Goal: Information Seeking & Learning: Find specific fact

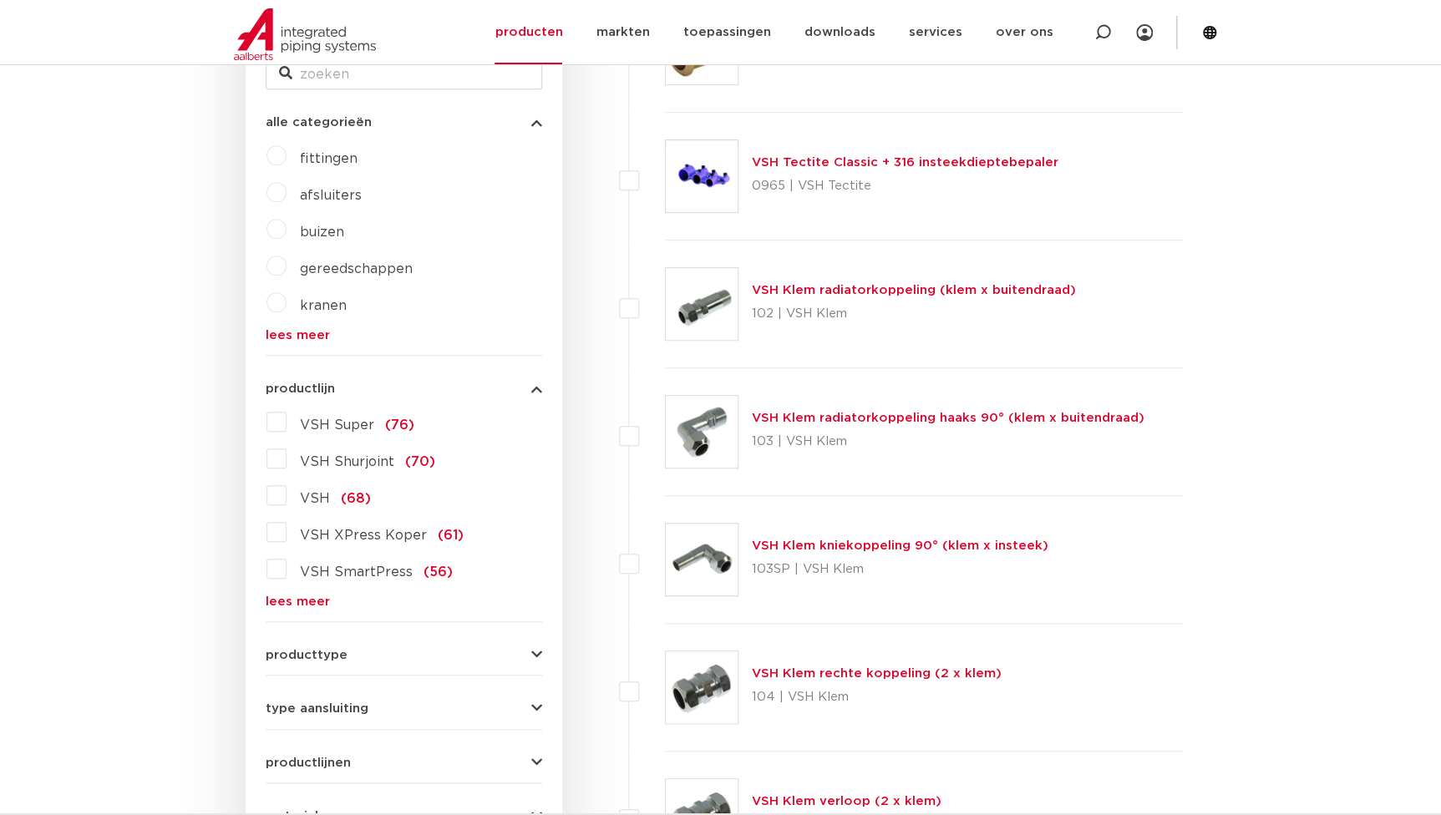
scroll to position [373, 0]
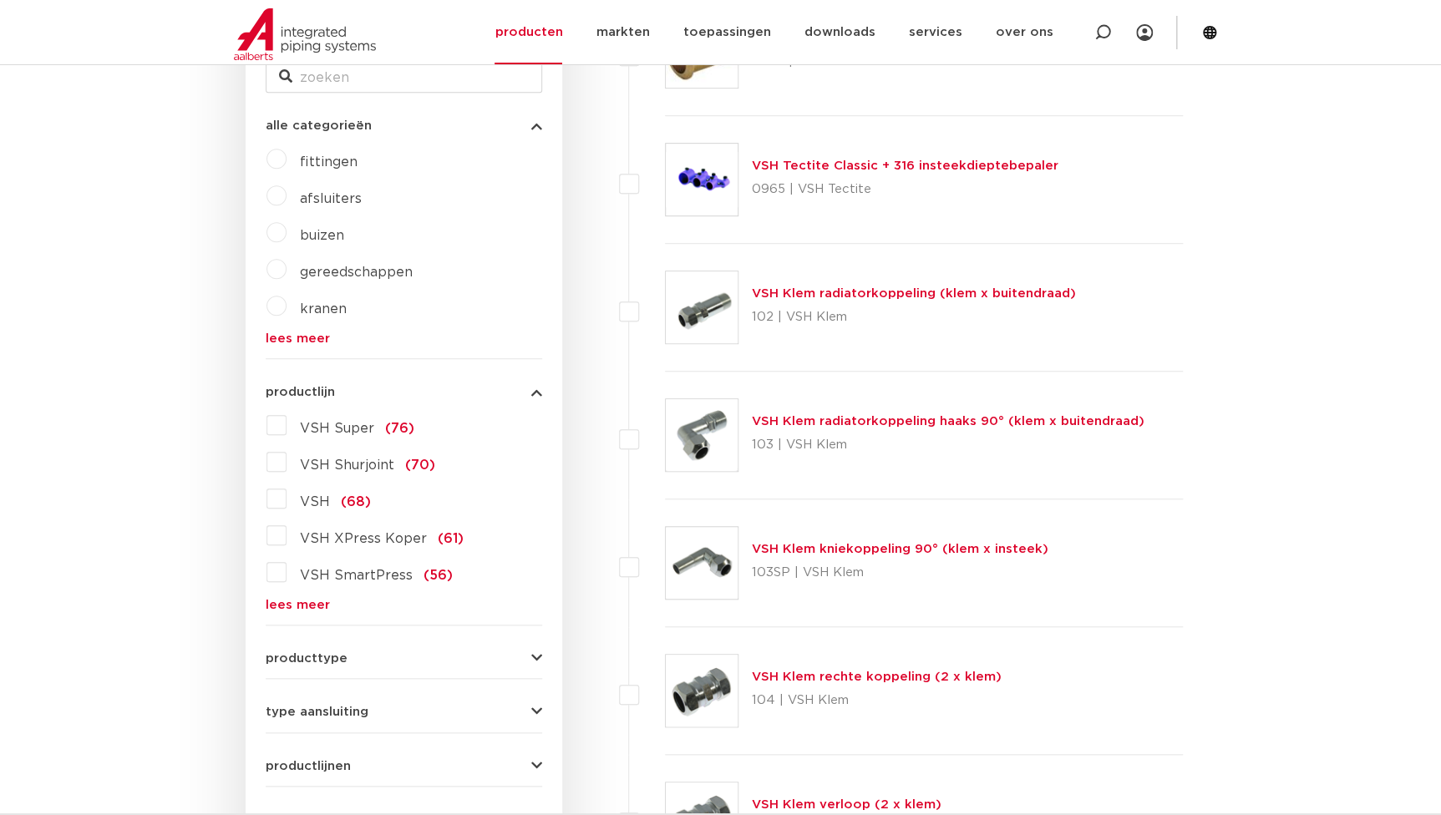
click at [304, 602] on link "lees meer" at bounding box center [404, 605] width 276 height 13
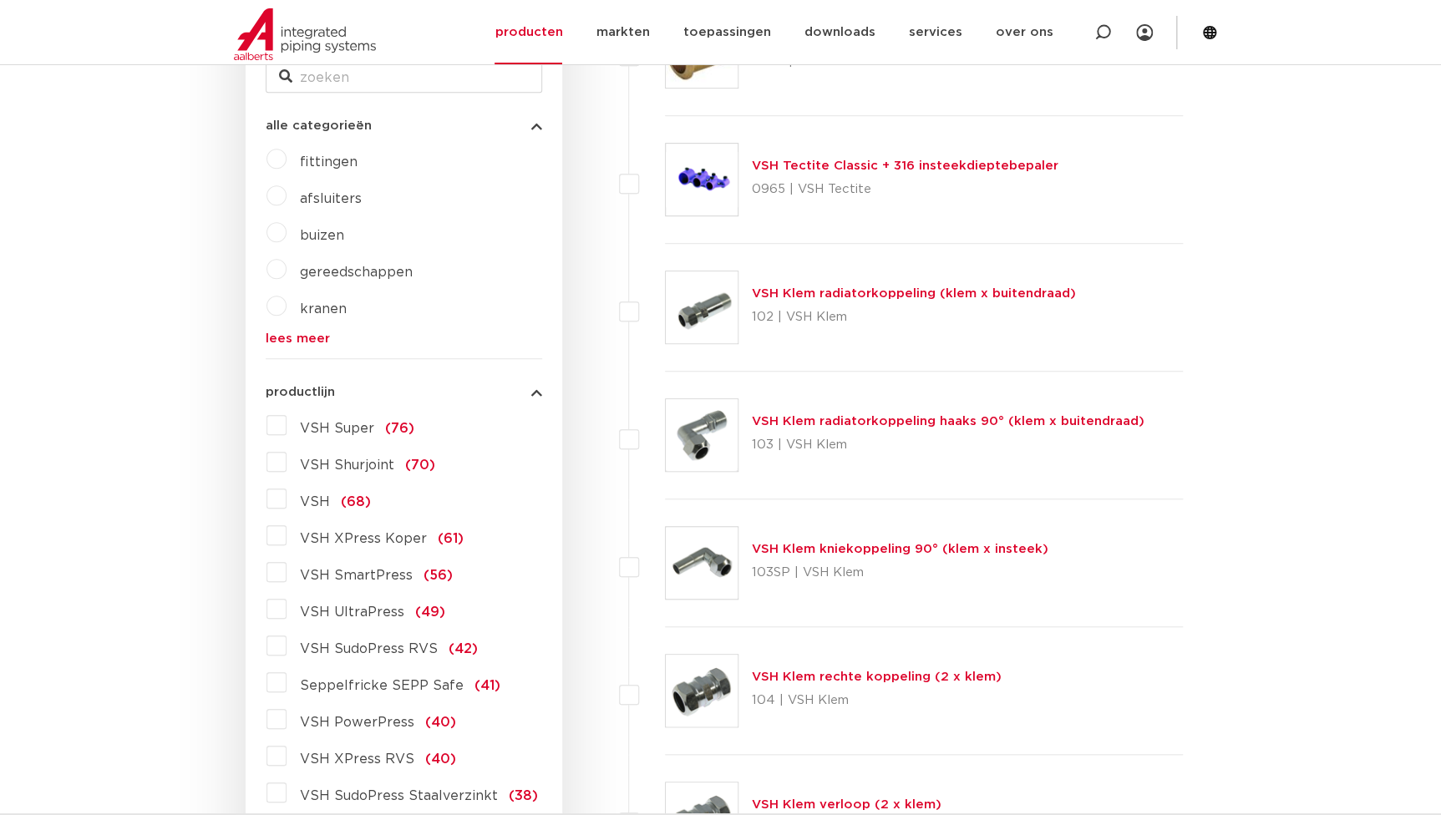
scroll to position [449, 0]
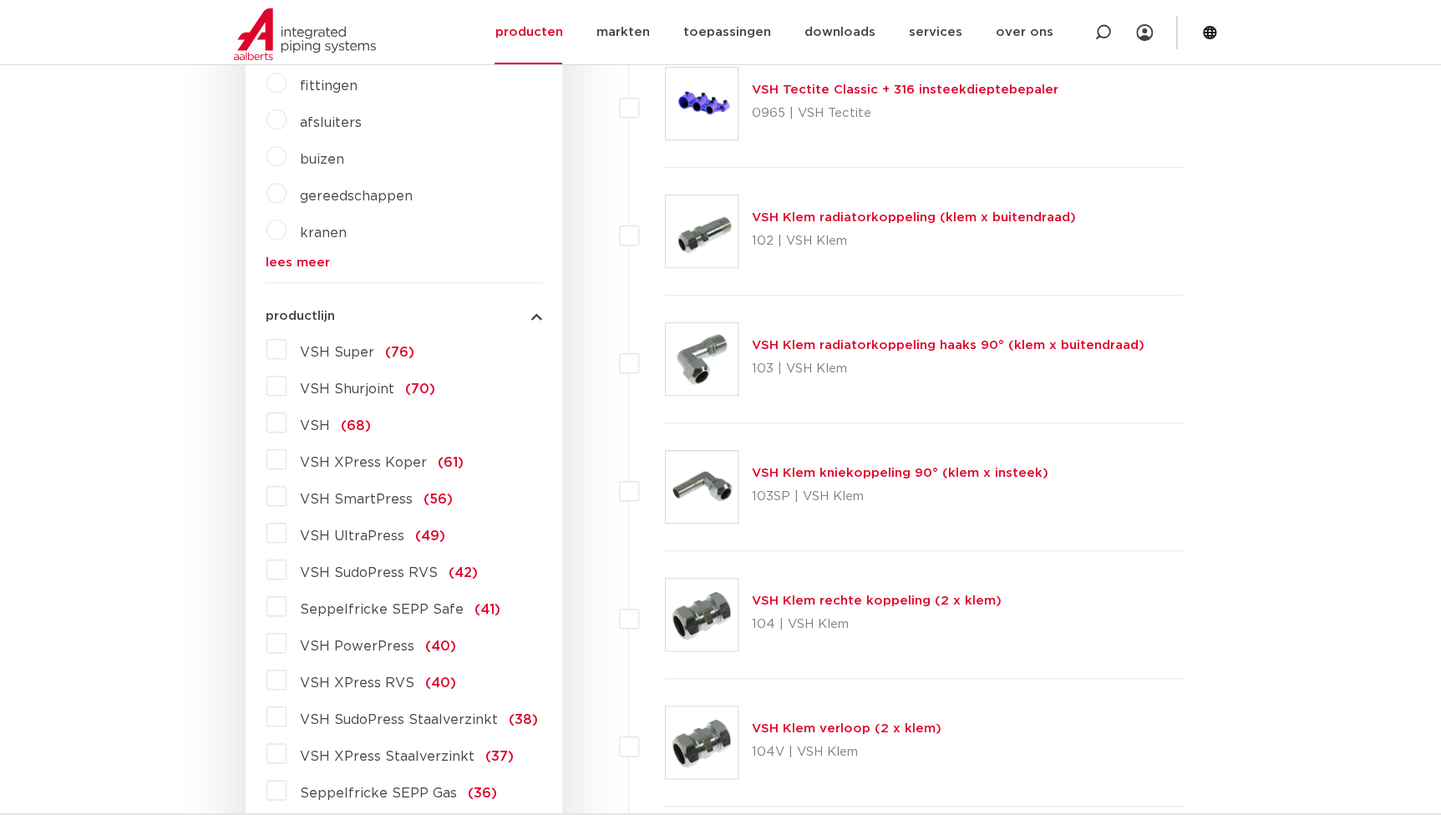
click at [425, 756] on span "VSH XPress Staalverzinkt" at bounding box center [387, 756] width 175 height 13
click at [0, 0] on input "VSH XPress Staalverzinkt (37)" at bounding box center [0, 0] width 0 height 0
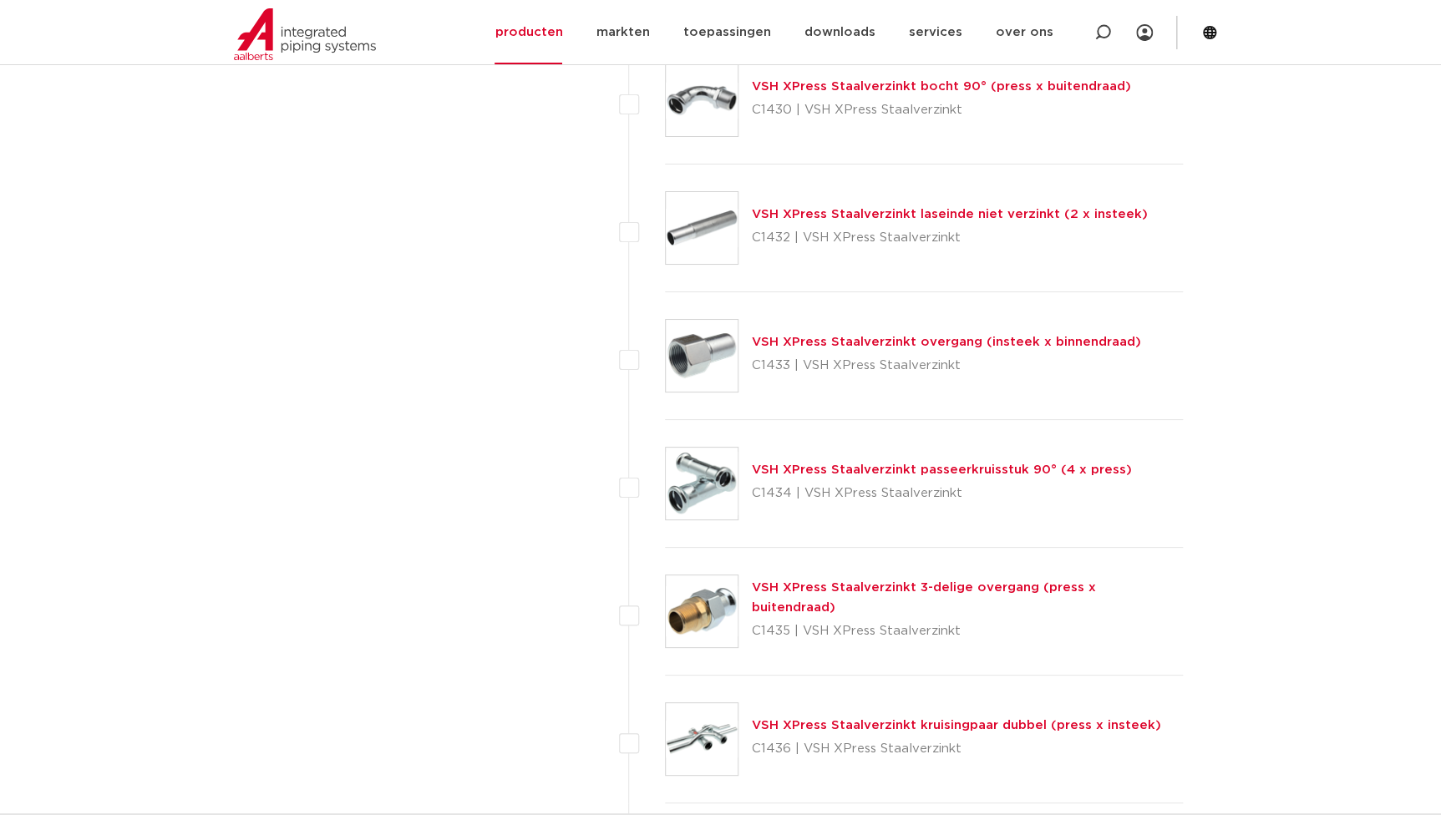
scroll to position [3107, 0]
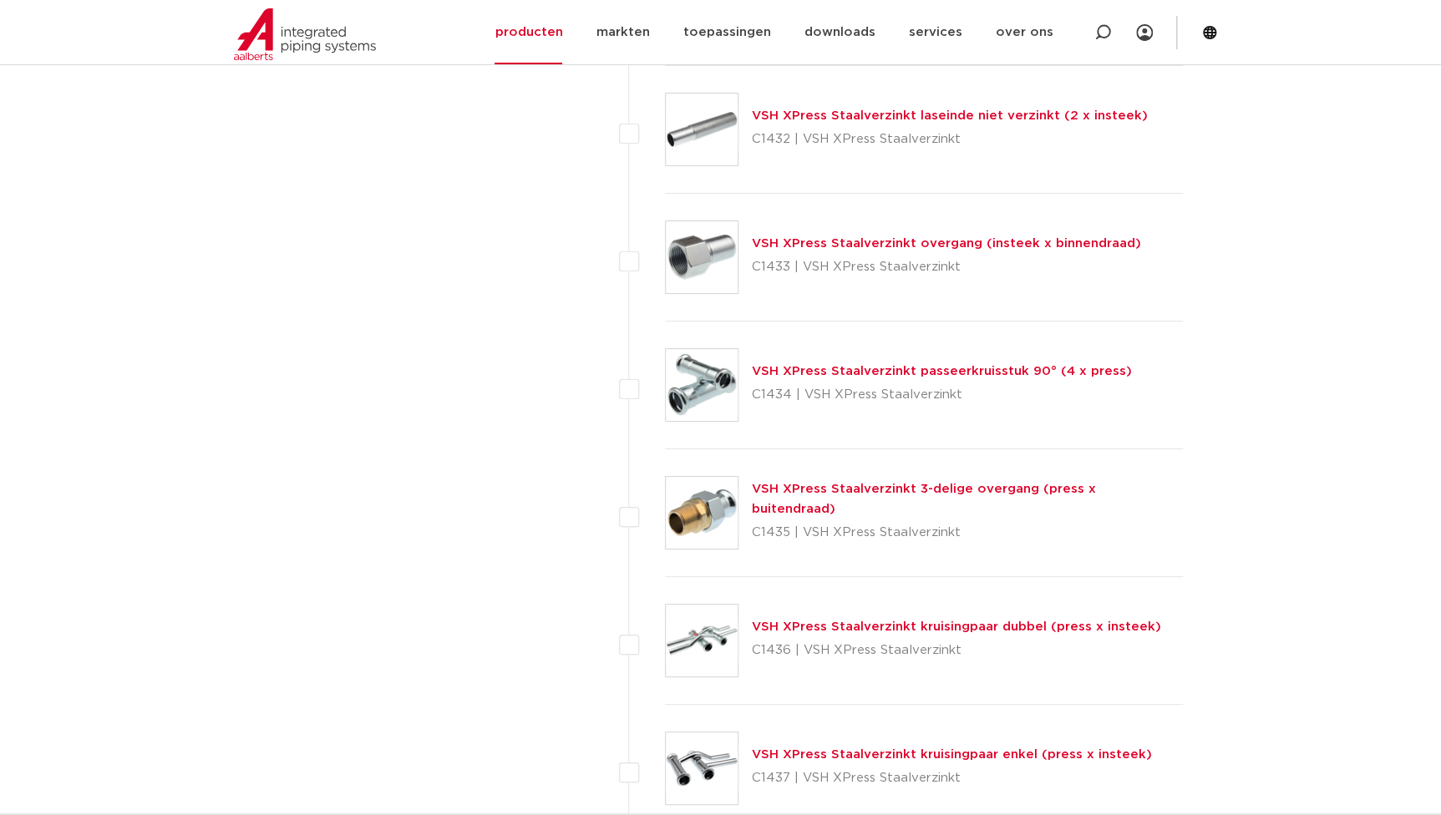
click at [962, 492] on link "VSH XPress Staalverzinkt 3-delige overgang (press x buitendraad)" at bounding box center [924, 499] width 344 height 33
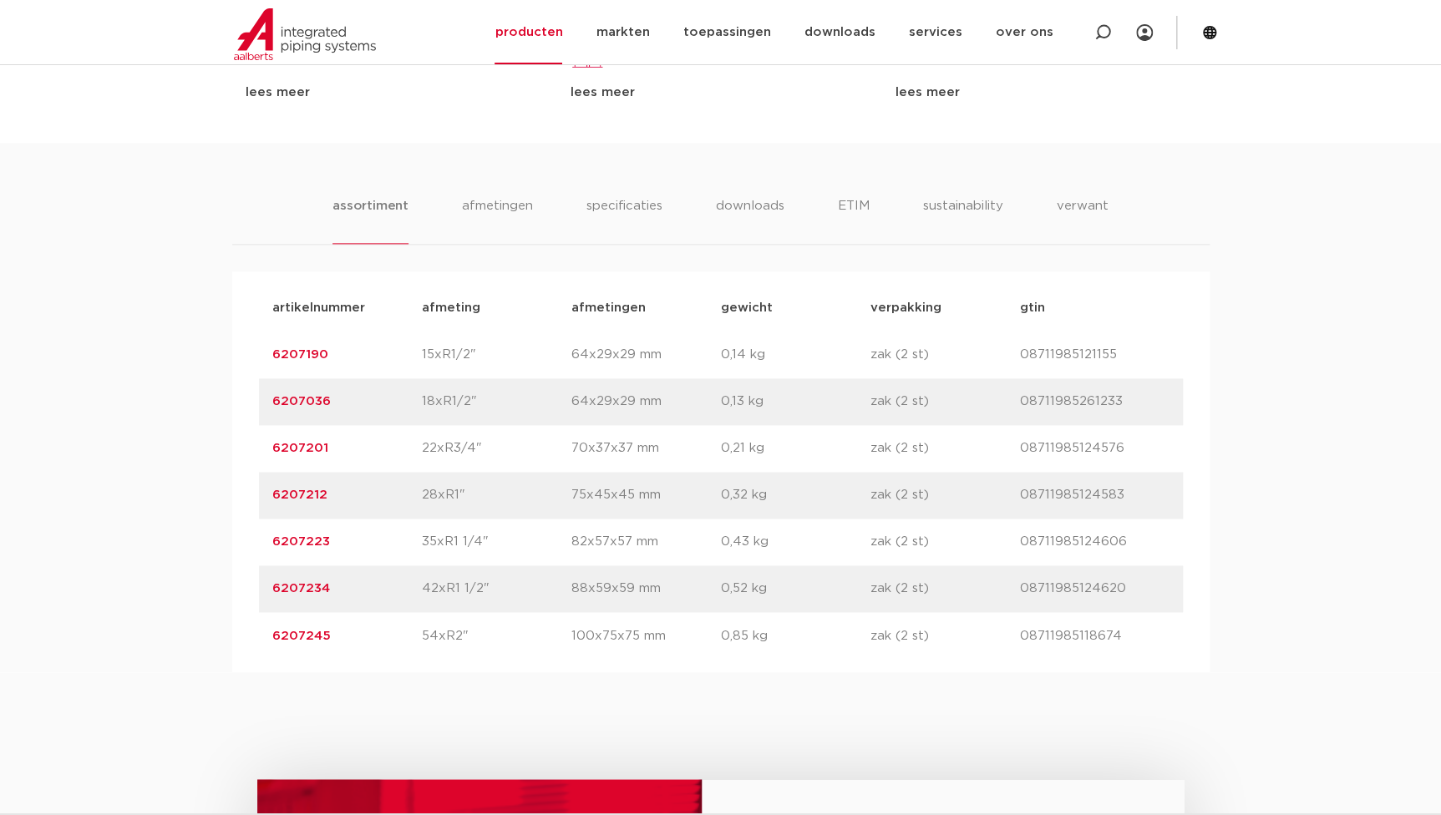
scroll to position [986, 0]
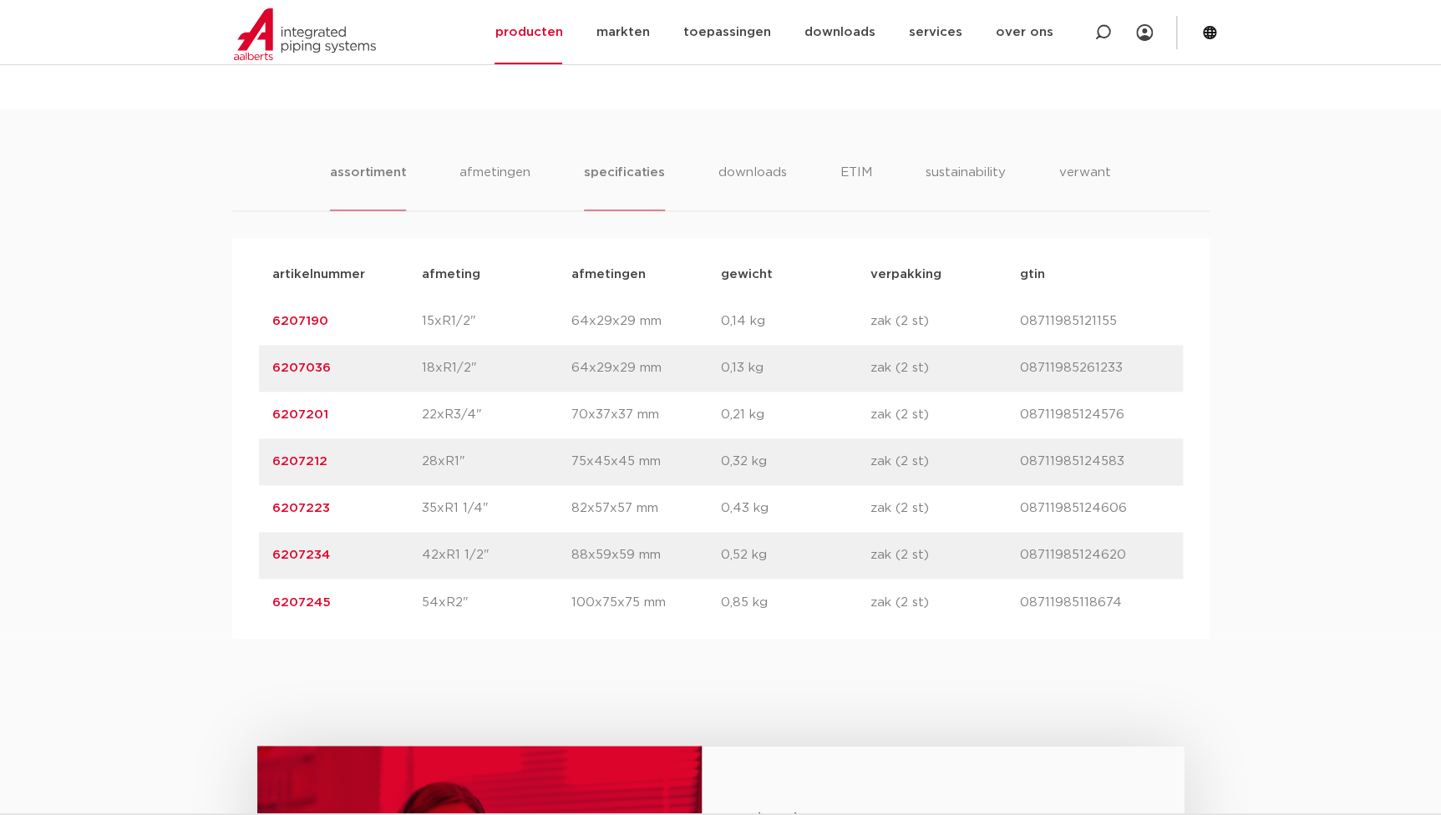
click at [615, 178] on li "specificaties" at bounding box center [624, 187] width 80 height 48
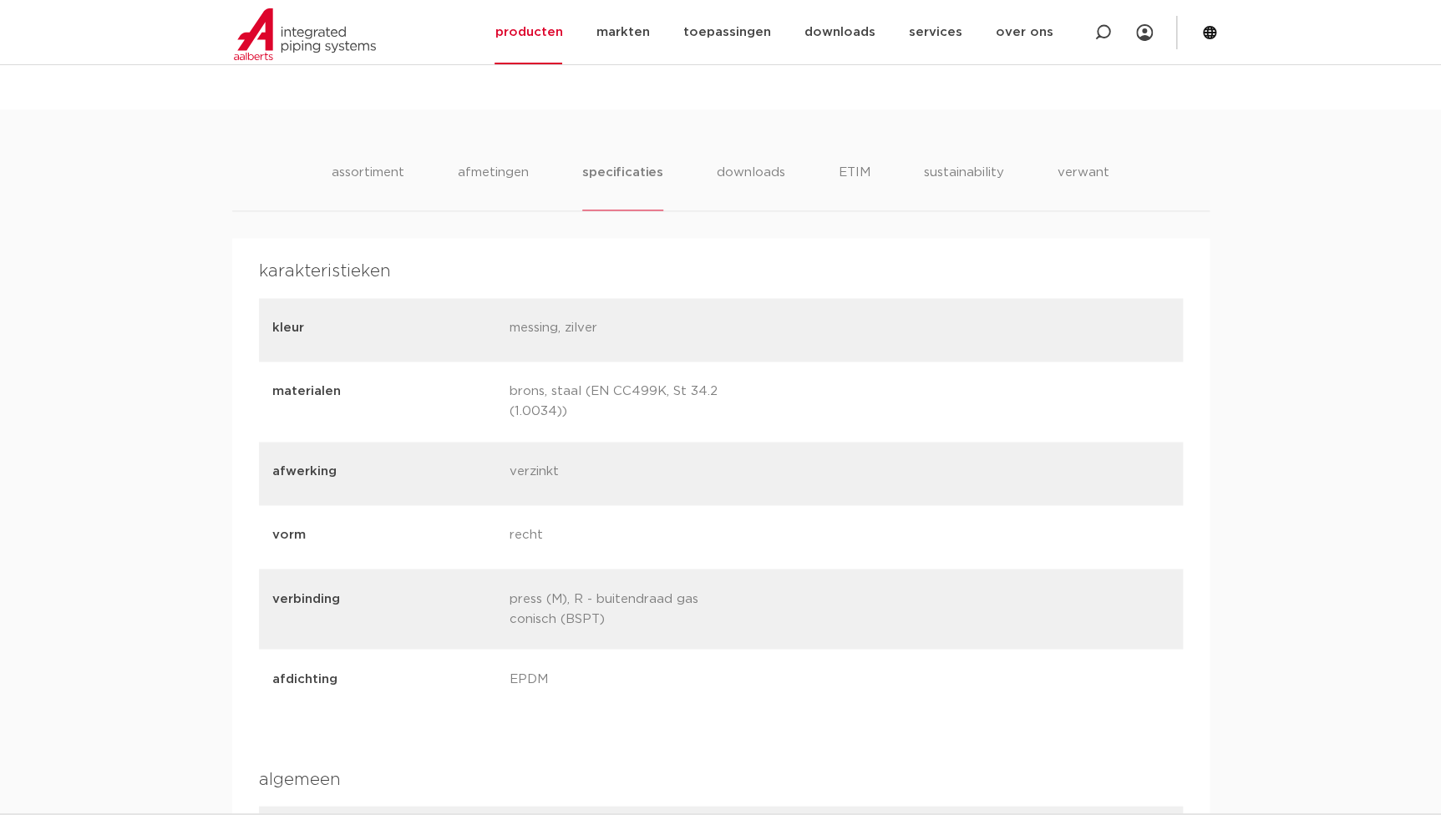
click at [550, 409] on p "brons, staal (EN CC499K, St 34.2 (1.0034))" at bounding box center [621, 402] width 225 height 40
drag, startPoint x: 558, startPoint y: 408, endPoint x: 476, endPoint y: 403, distance: 82.0
click at [476, 403] on div "materialen brons, staal (EN CC499K, St 34.2 (1.0034))" at bounding box center [721, 402] width 924 height 80
click at [525, 533] on p "recht" at bounding box center [621, 536] width 225 height 23
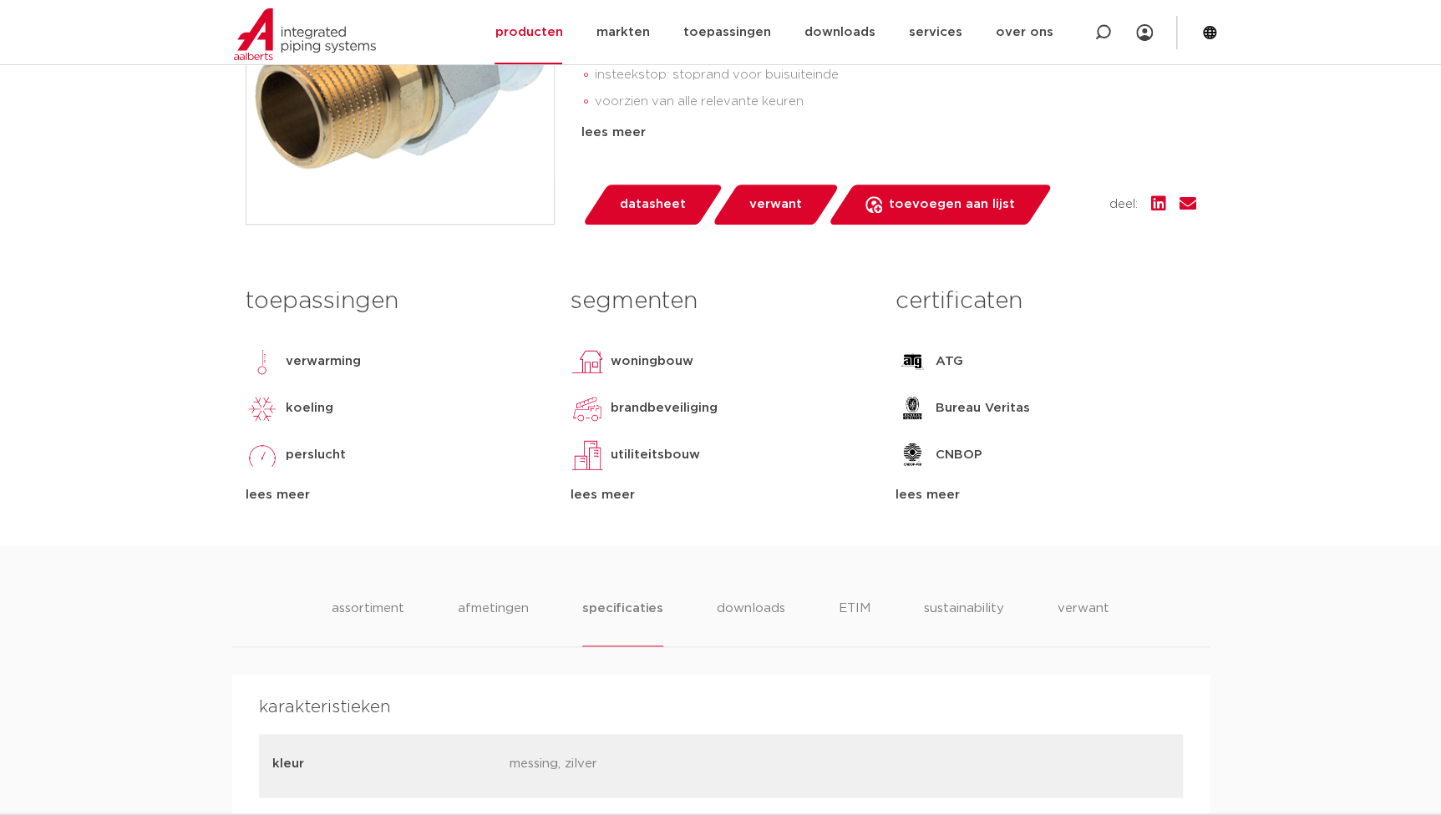
scroll to position [759, 0]
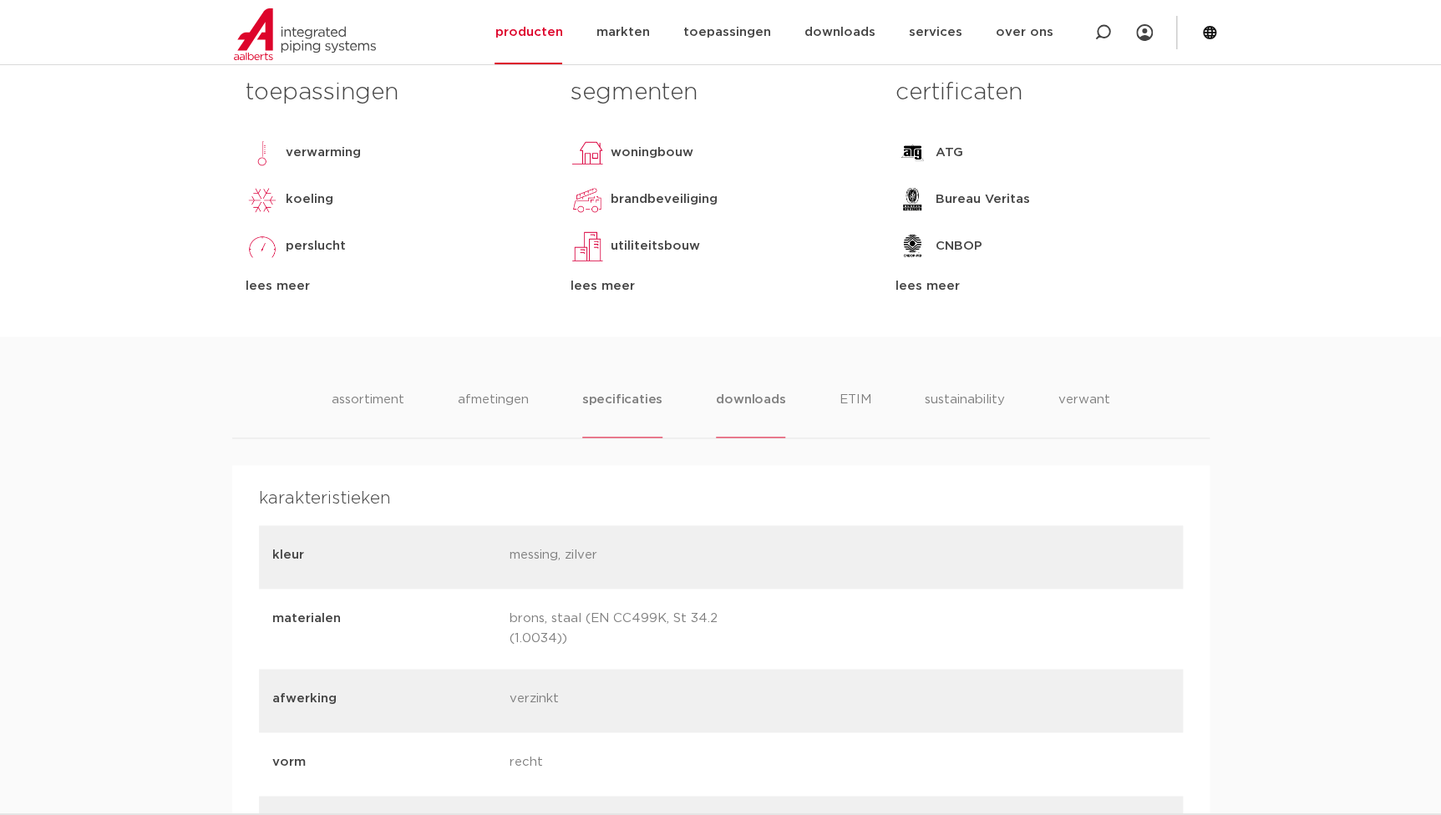
click at [743, 403] on li "downloads" at bounding box center [750, 414] width 69 height 48
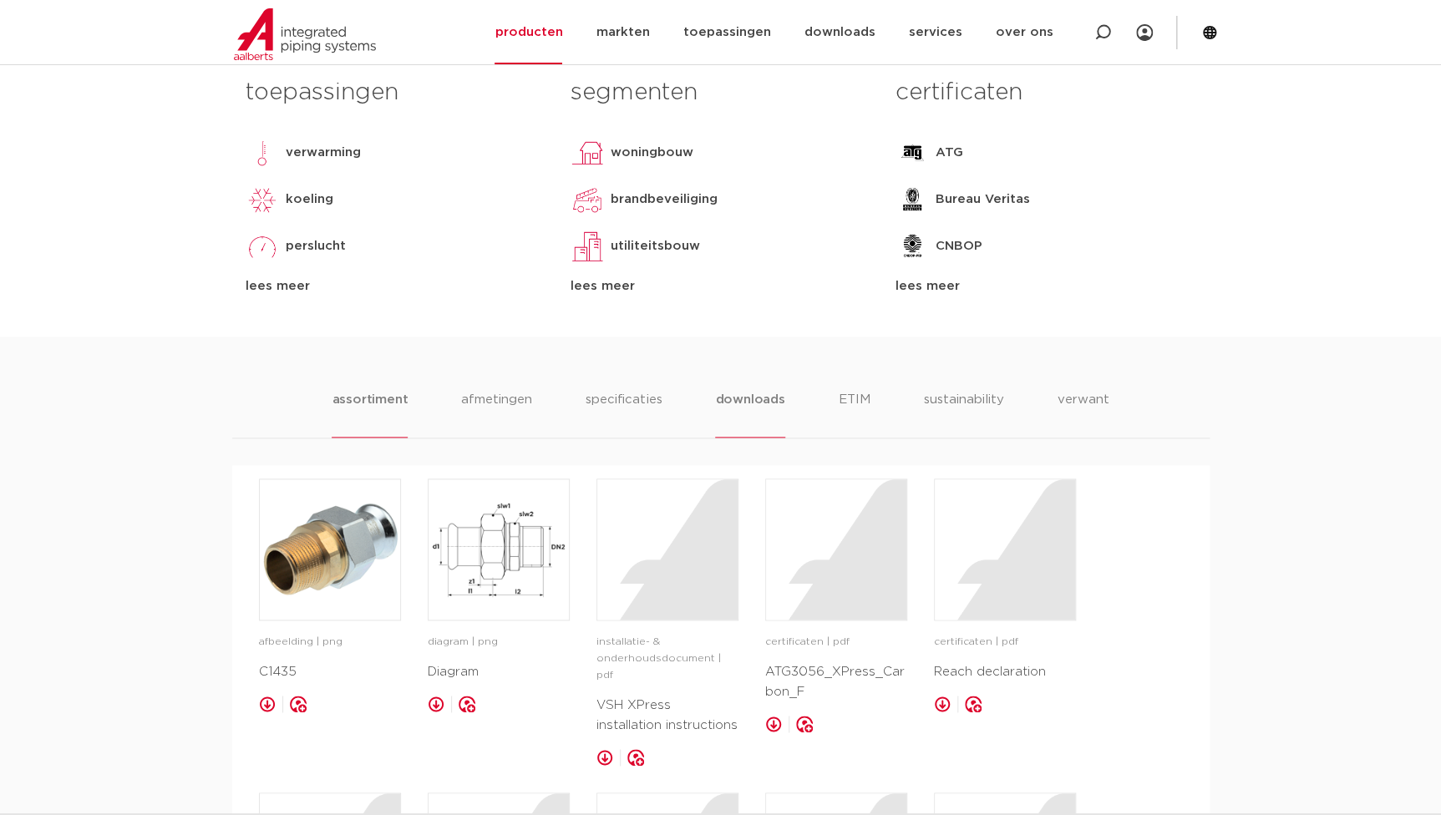
click at [337, 390] on li "assortiment" at bounding box center [370, 414] width 76 height 48
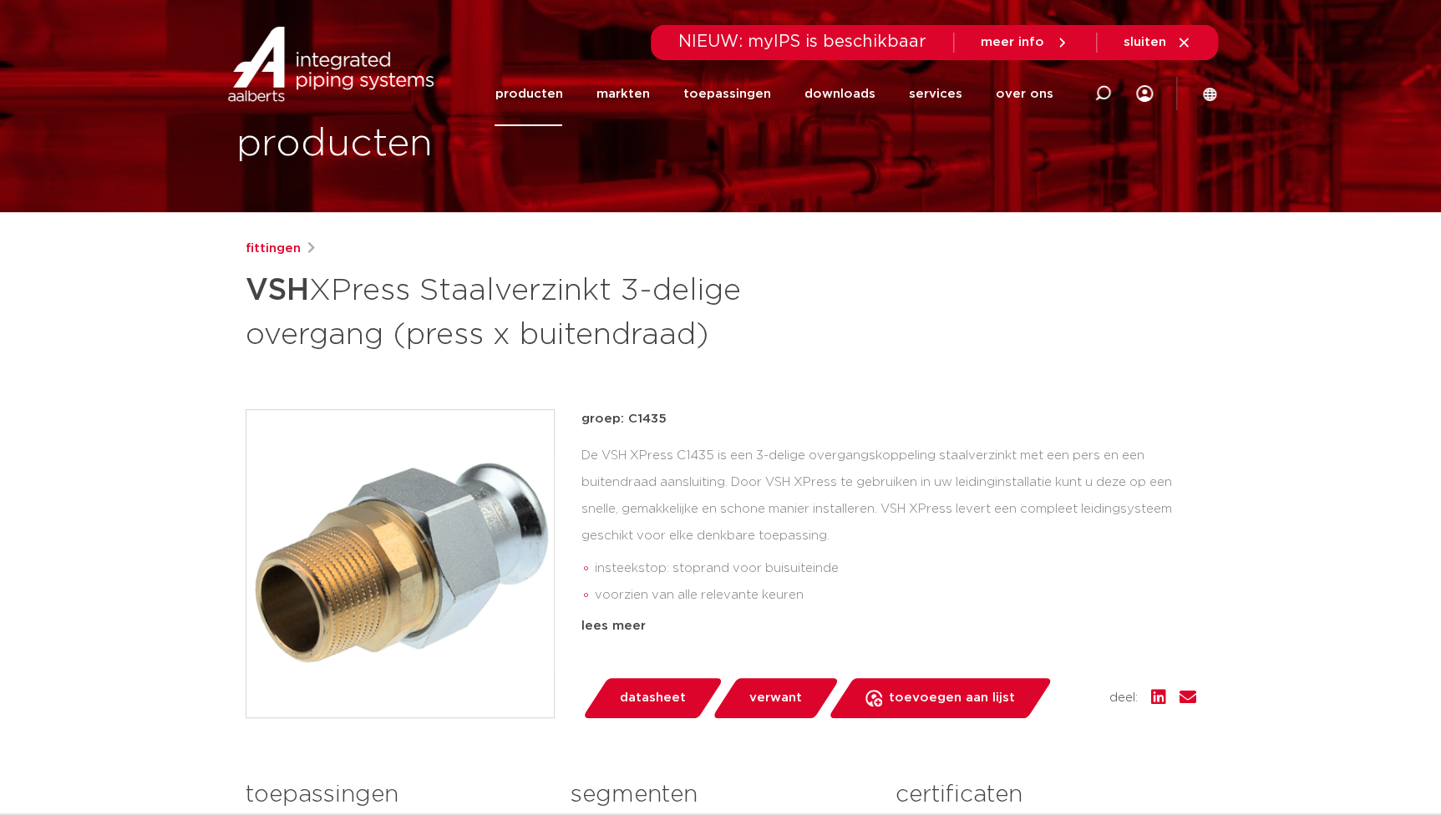
scroll to position [0, 0]
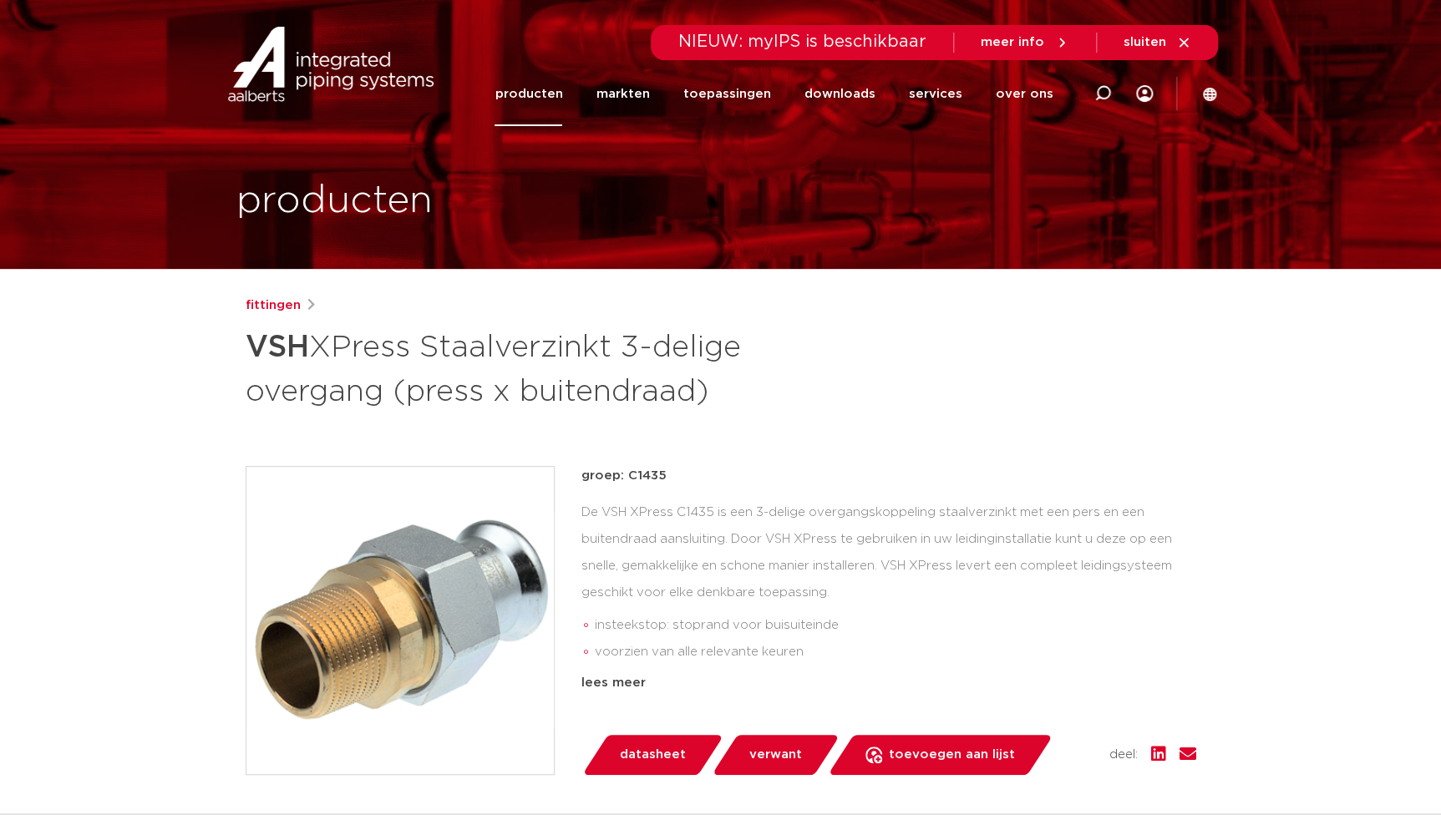
click at [546, 98] on link "producten" at bounding box center [528, 94] width 68 height 64
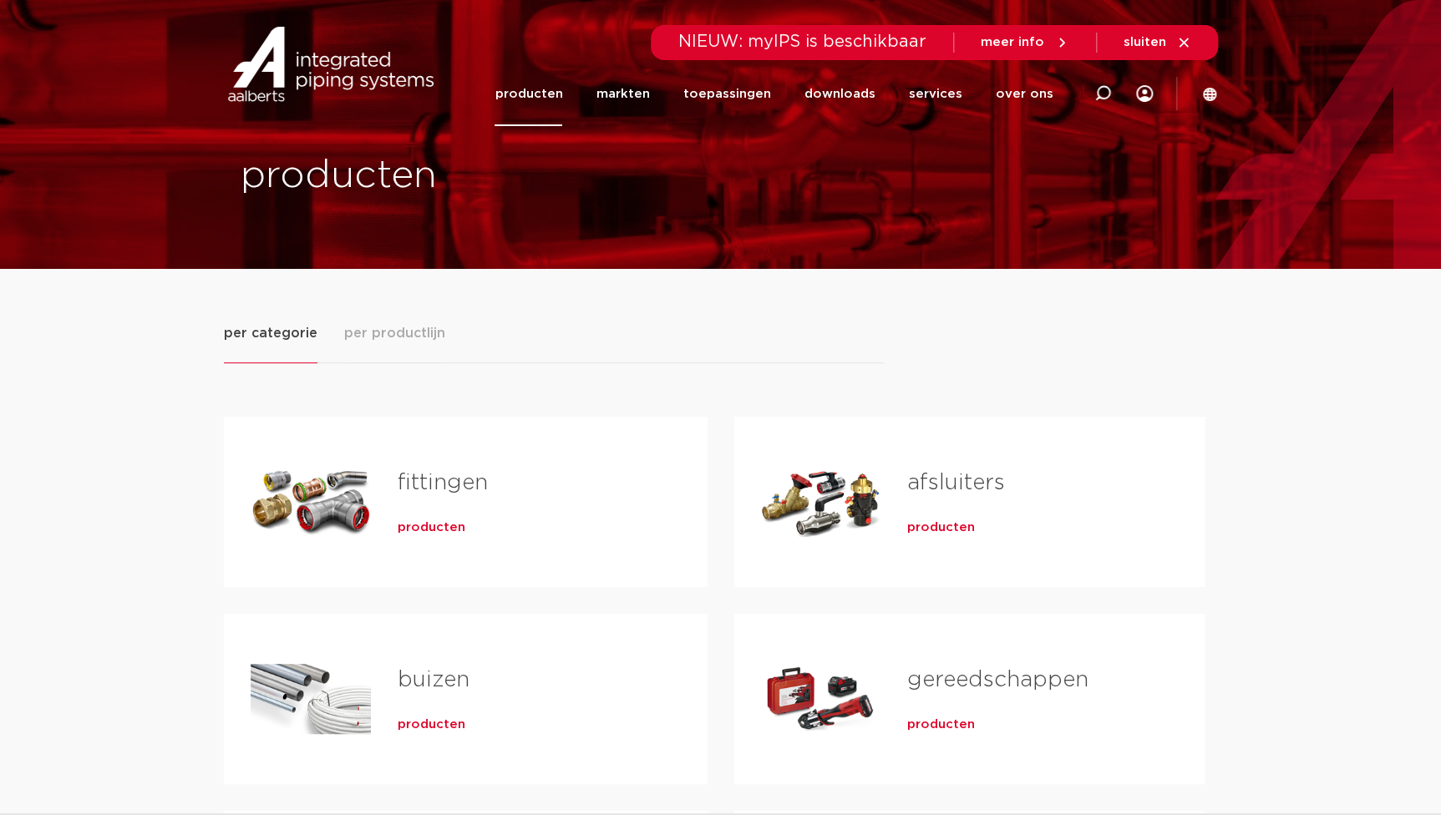
click at [442, 529] on span "producten" at bounding box center [432, 528] width 68 height 17
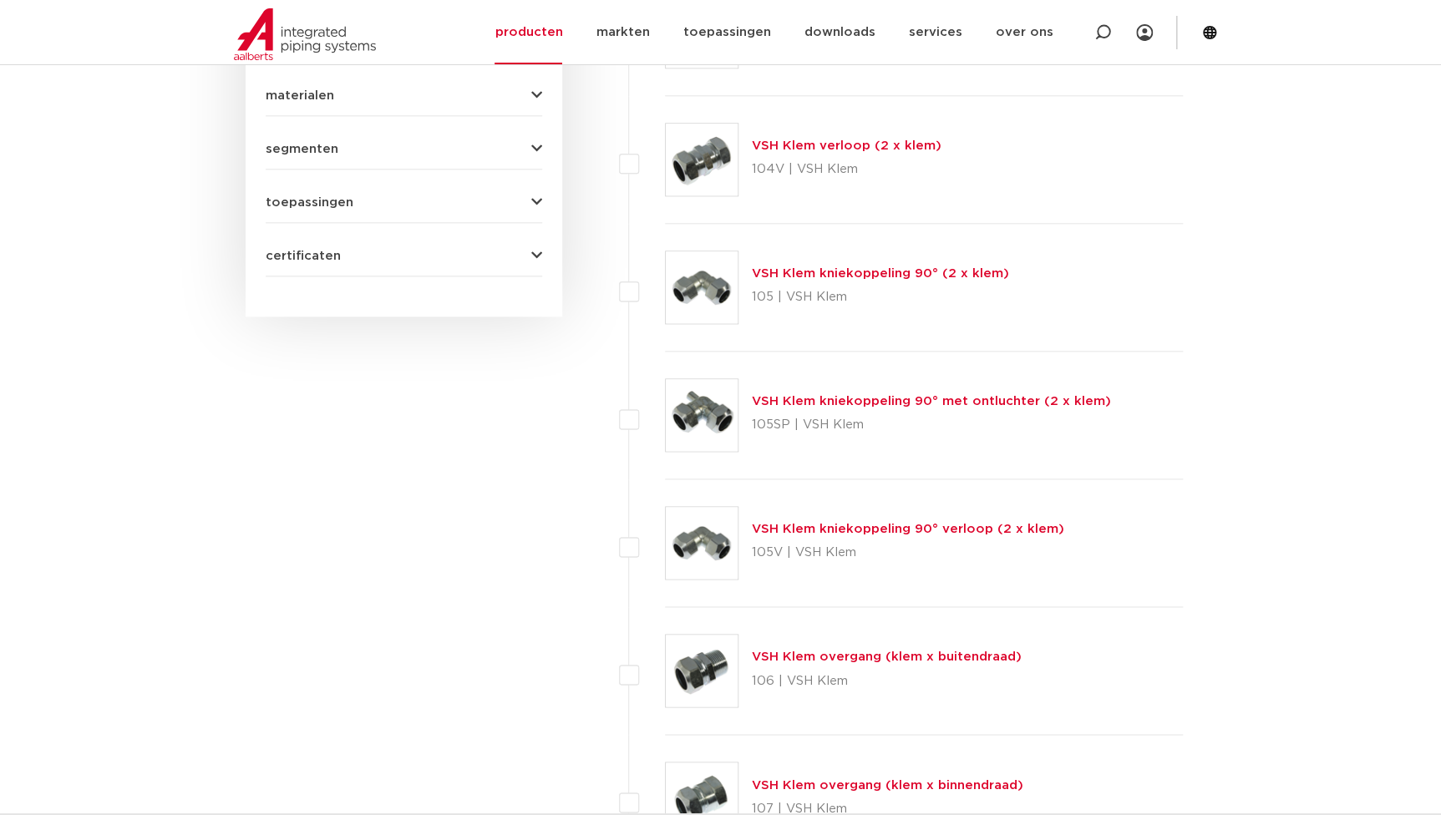
scroll to position [373, 0]
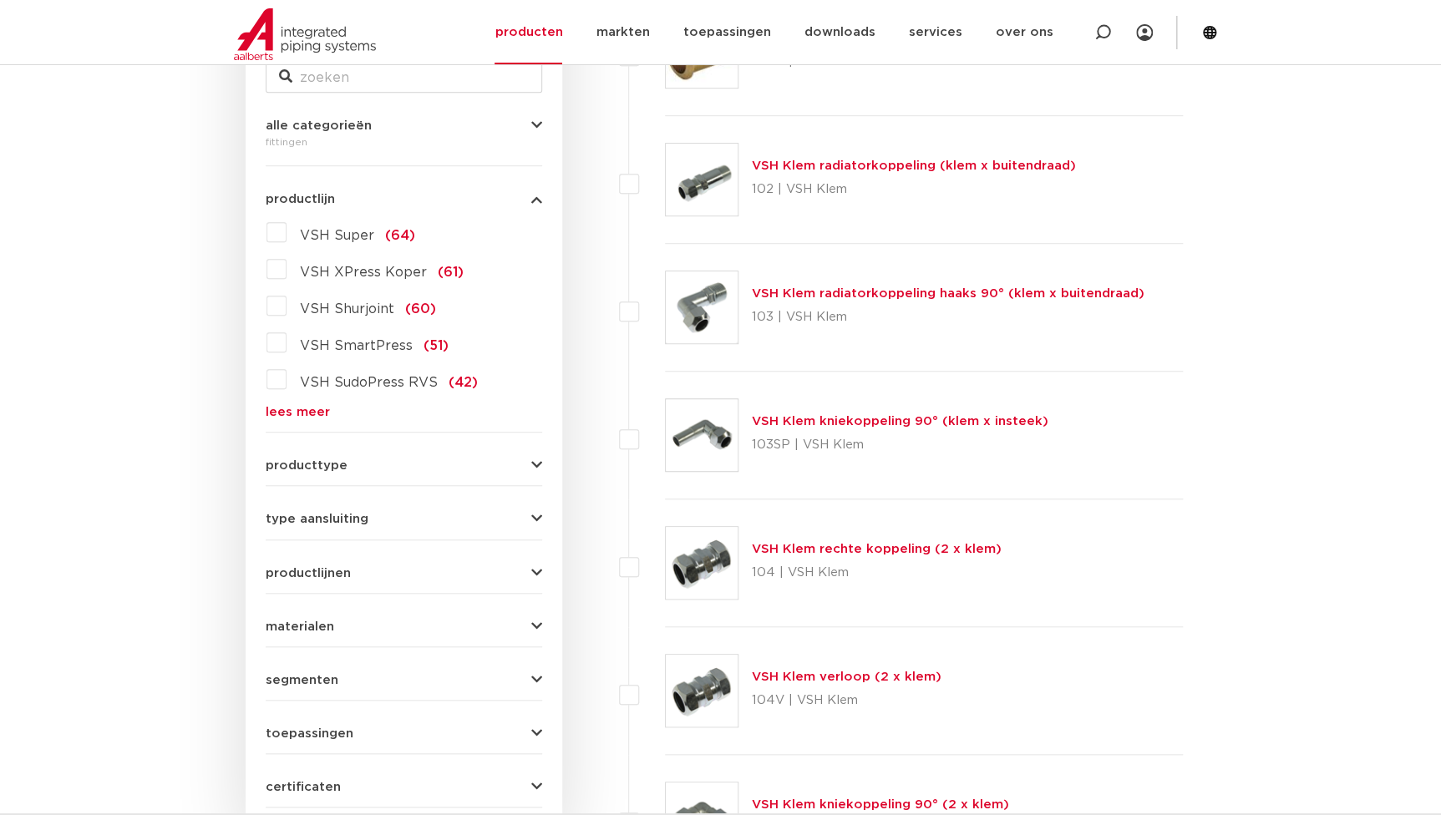
click at [285, 417] on link "lees meer" at bounding box center [404, 412] width 276 height 13
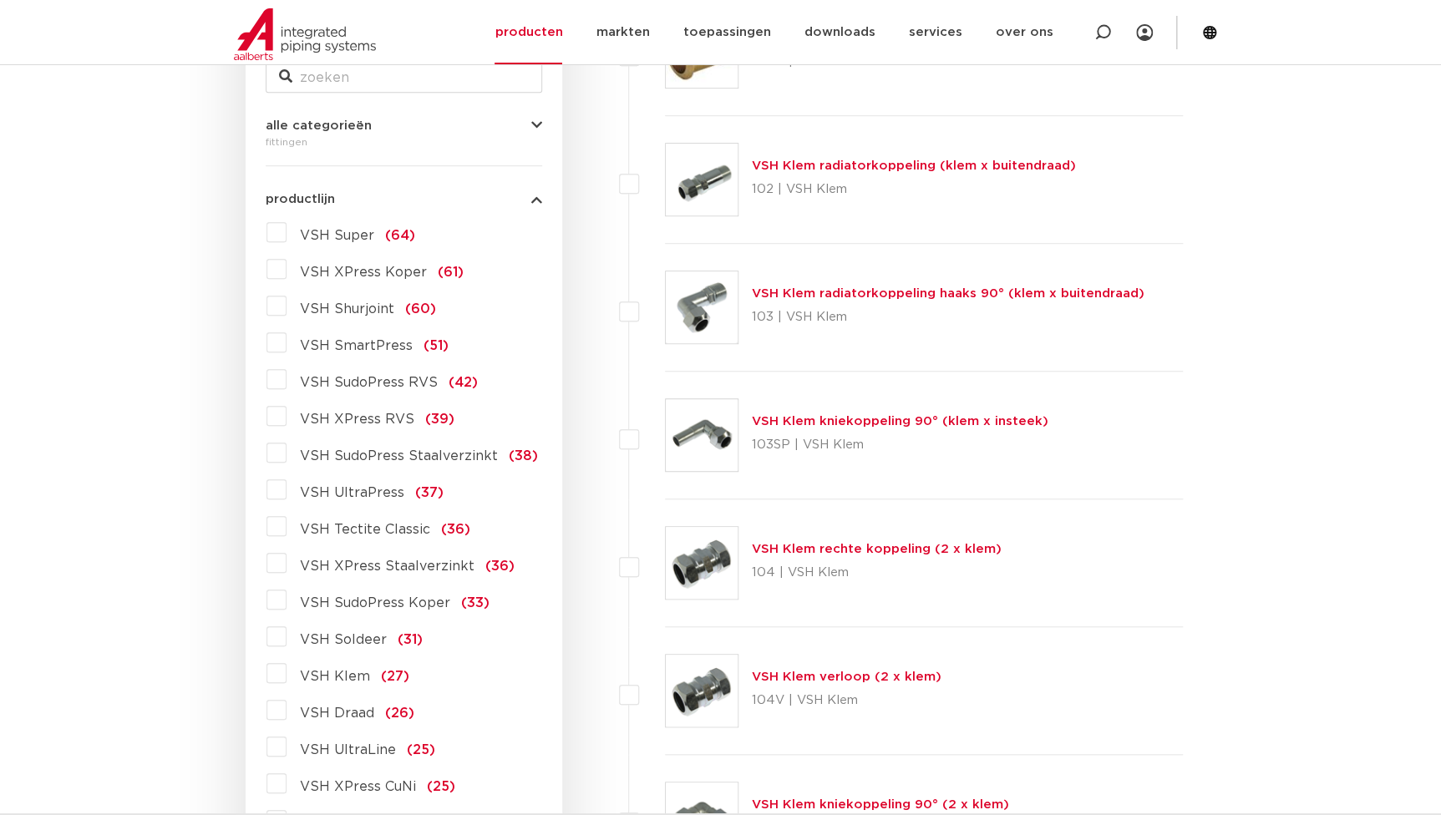
click at [417, 605] on span "VSH SudoPress Koper" at bounding box center [375, 602] width 150 height 13
click at [0, 0] on input "VSH SudoPress Koper (33)" at bounding box center [0, 0] width 0 height 0
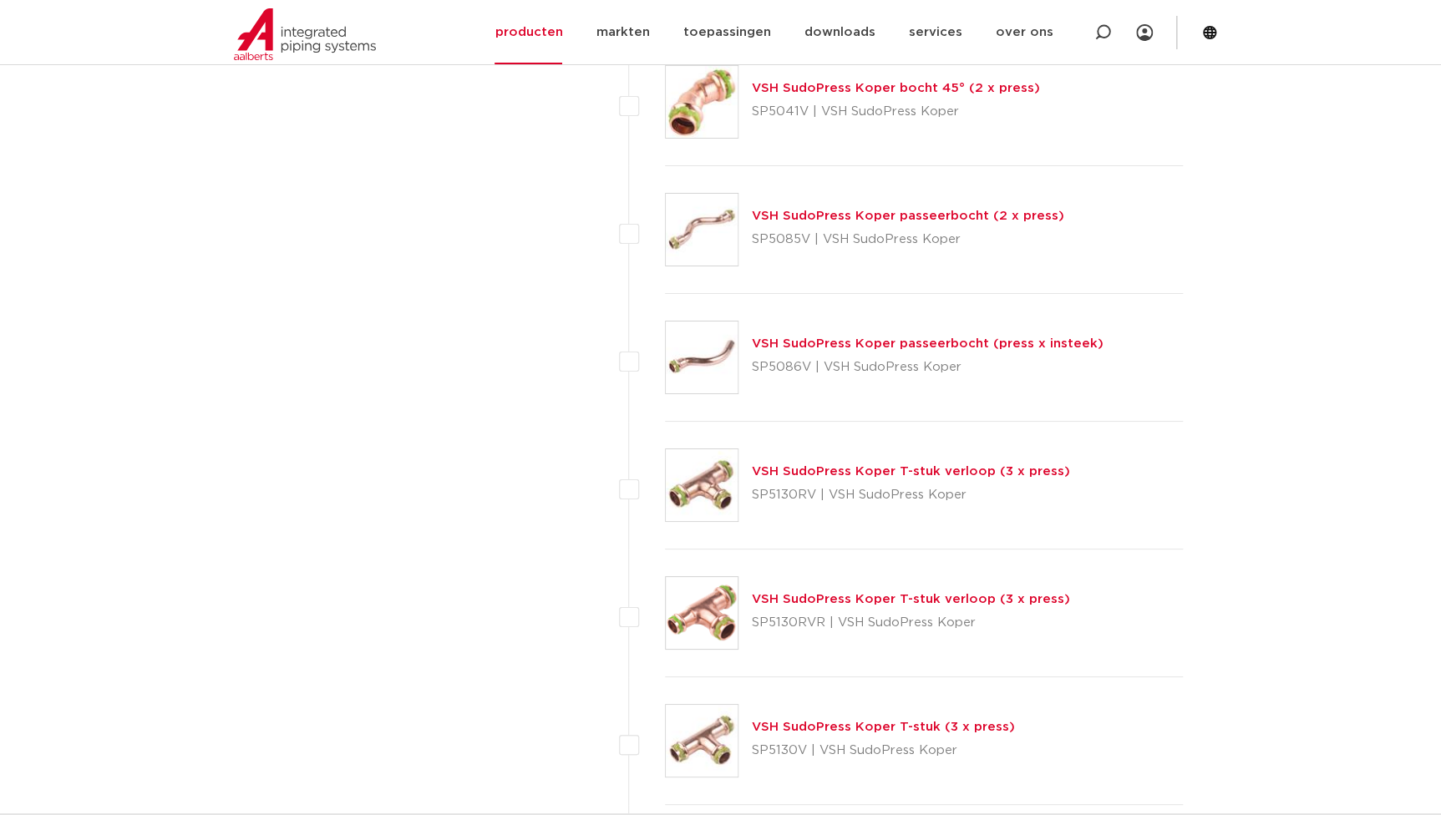
scroll to position [2347, 0]
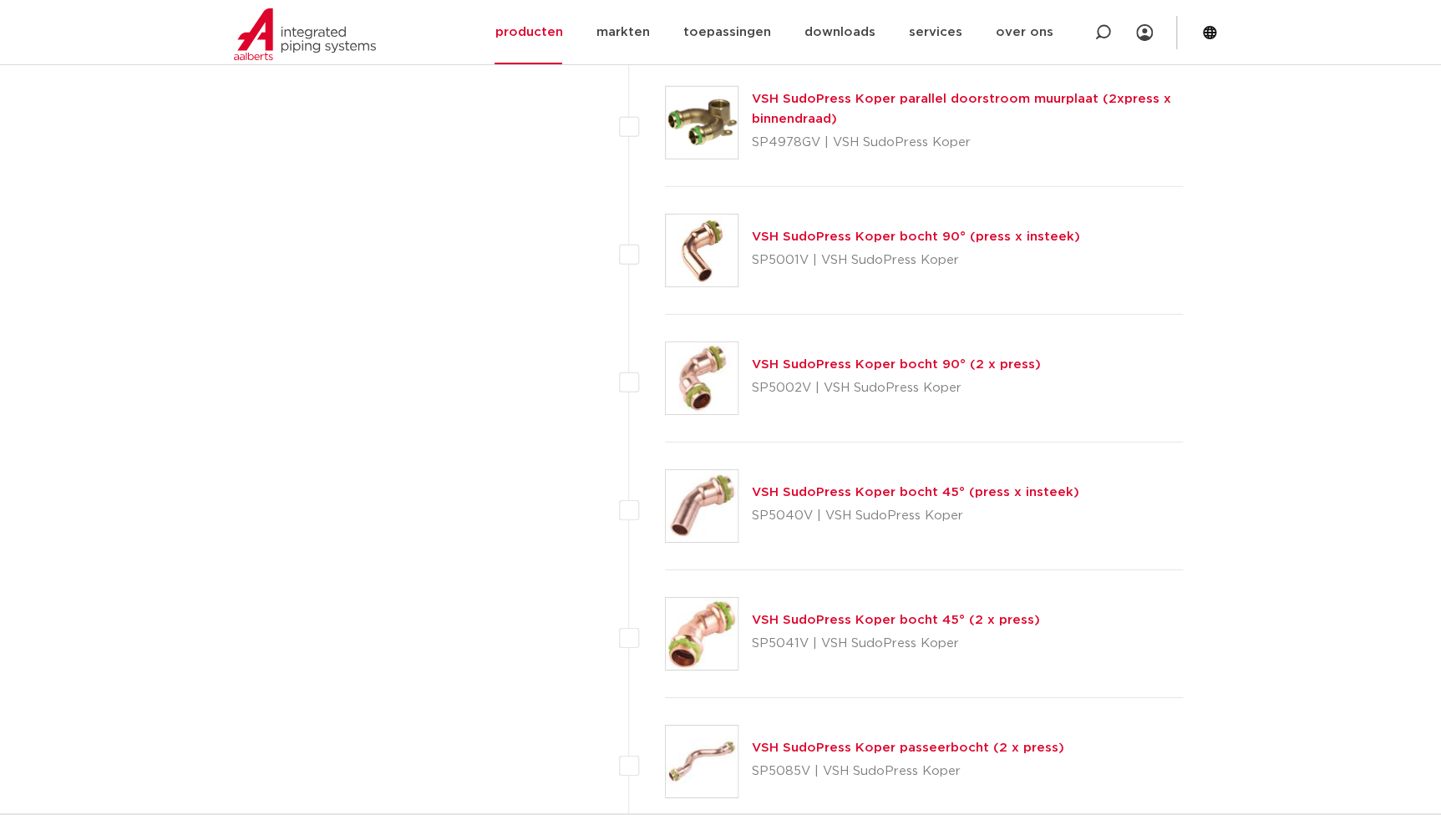
click at [918, 241] on link "VSH SudoPress Koper bocht 90° (press x insteek)" at bounding box center [916, 237] width 328 height 13
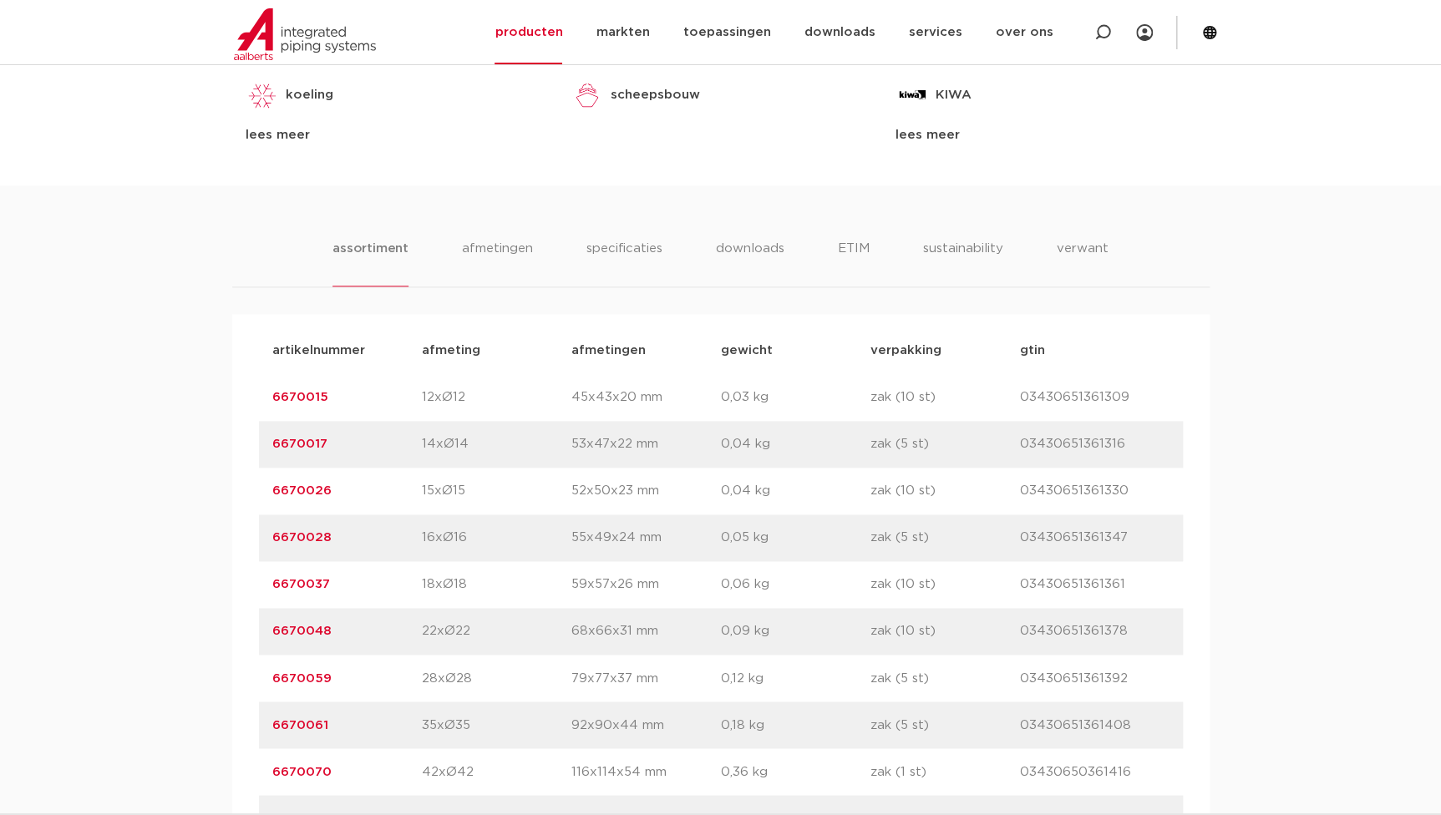
scroll to position [1138, 0]
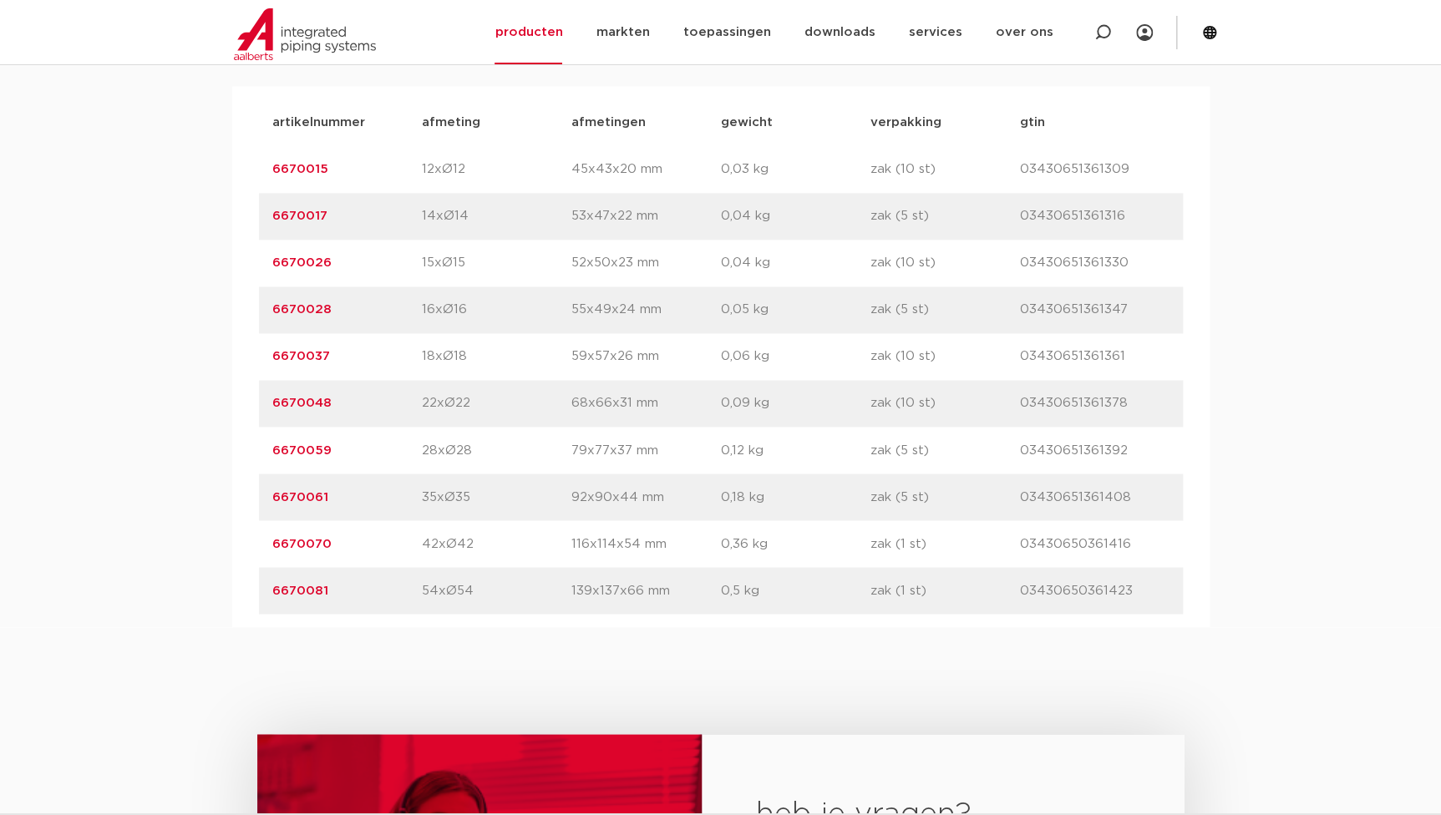
drag, startPoint x: 125, startPoint y: 523, endPoint x: 136, endPoint y: 517, distance: 12.3
click at [127, 522] on div "assortiment [GEOGRAPHIC_DATA] specificaties downloads ETIM sustainability verwa…" at bounding box center [720, 292] width 1441 height 670
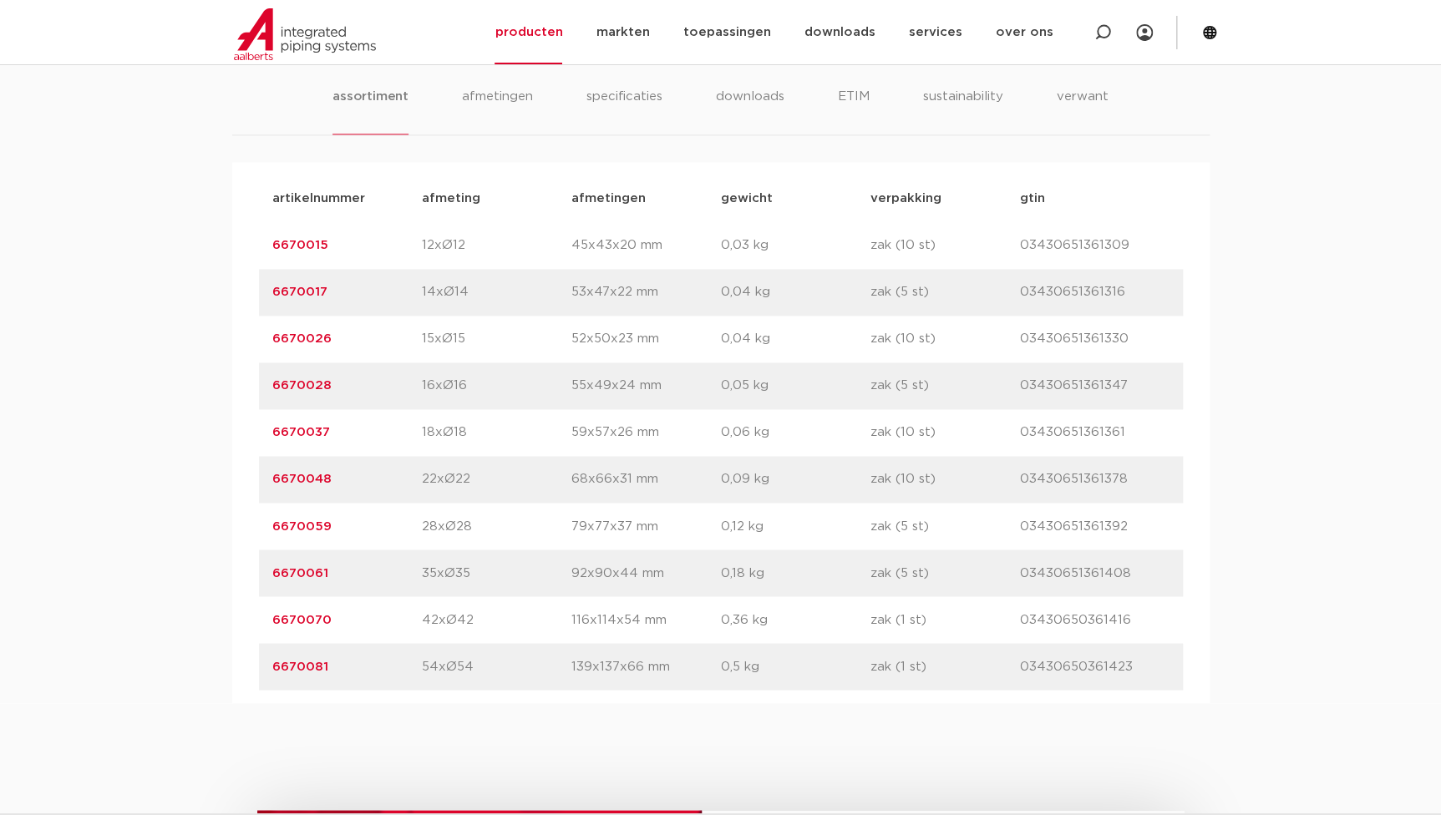
drag, startPoint x: 347, startPoint y: 246, endPoint x: 270, endPoint y: 261, distance: 79.0
click at [270, 261] on div "artikelnummer 6670015 afmeting 12xØ12 [GEOGRAPHIC_DATA] 45x43x20 mm gewicht 0,0…" at bounding box center [721, 245] width 924 height 47
copy link "6670015"
drag, startPoint x: 339, startPoint y: 286, endPoint x: 252, endPoint y: 312, distance: 90.4
click at [252, 312] on div "artikelnummer afmeting [GEOGRAPHIC_DATA] gewicht verpakking gtin artikelnummer …" at bounding box center [720, 432] width 977 height 541
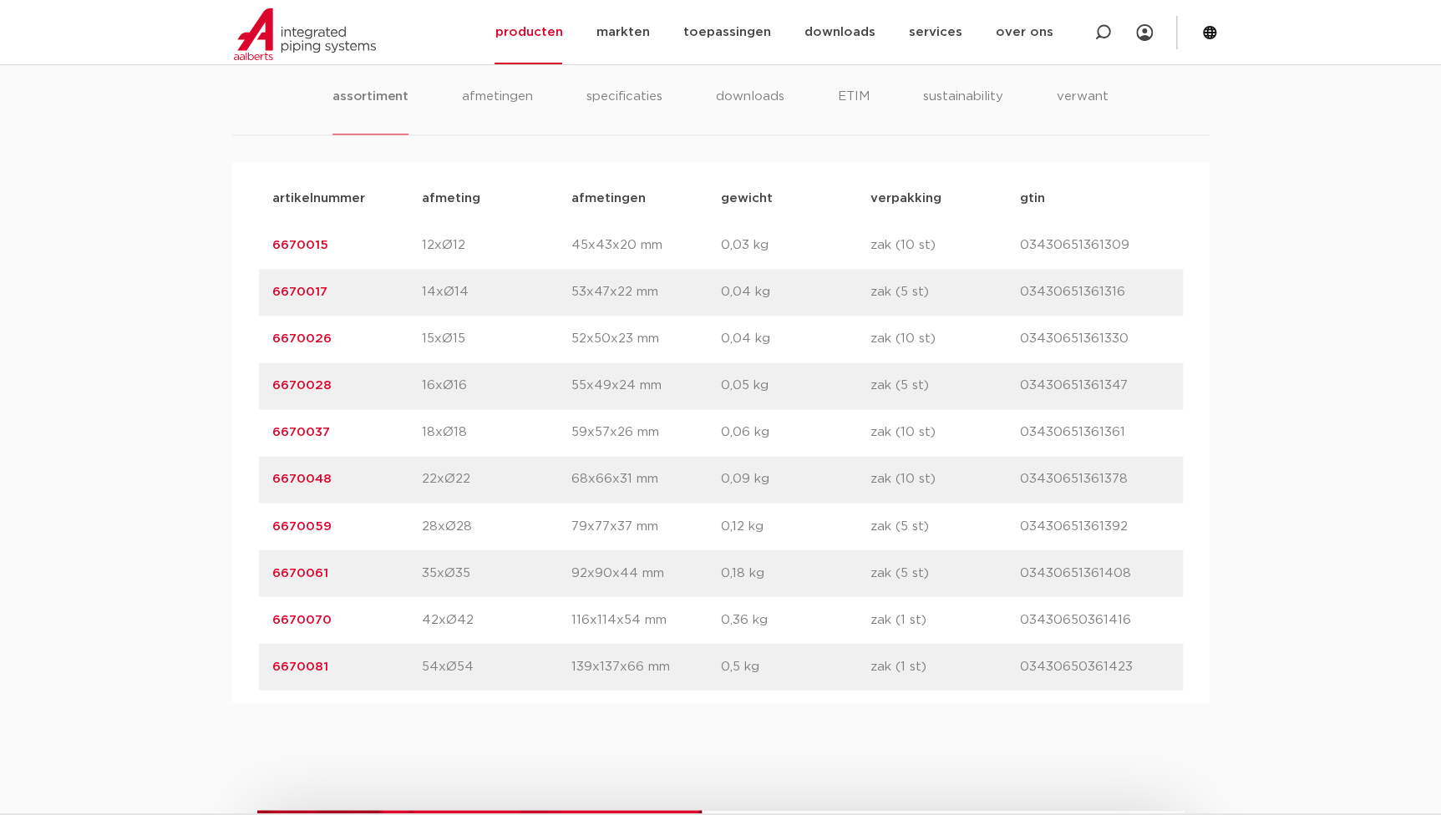
copy link "6670017"
drag, startPoint x: 339, startPoint y: 336, endPoint x: 200, endPoint y: 357, distance: 140.2
click at [200, 357] on div "assortiment [GEOGRAPHIC_DATA] specificaties downloads ETIM sustainability verwa…" at bounding box center [720, 368] width 1441 height 670
copy link "6670026"
drag, startPoint x: 335, startPoint y: 376, endPoint x: 185, endPoint y: 400, distance: 151.5
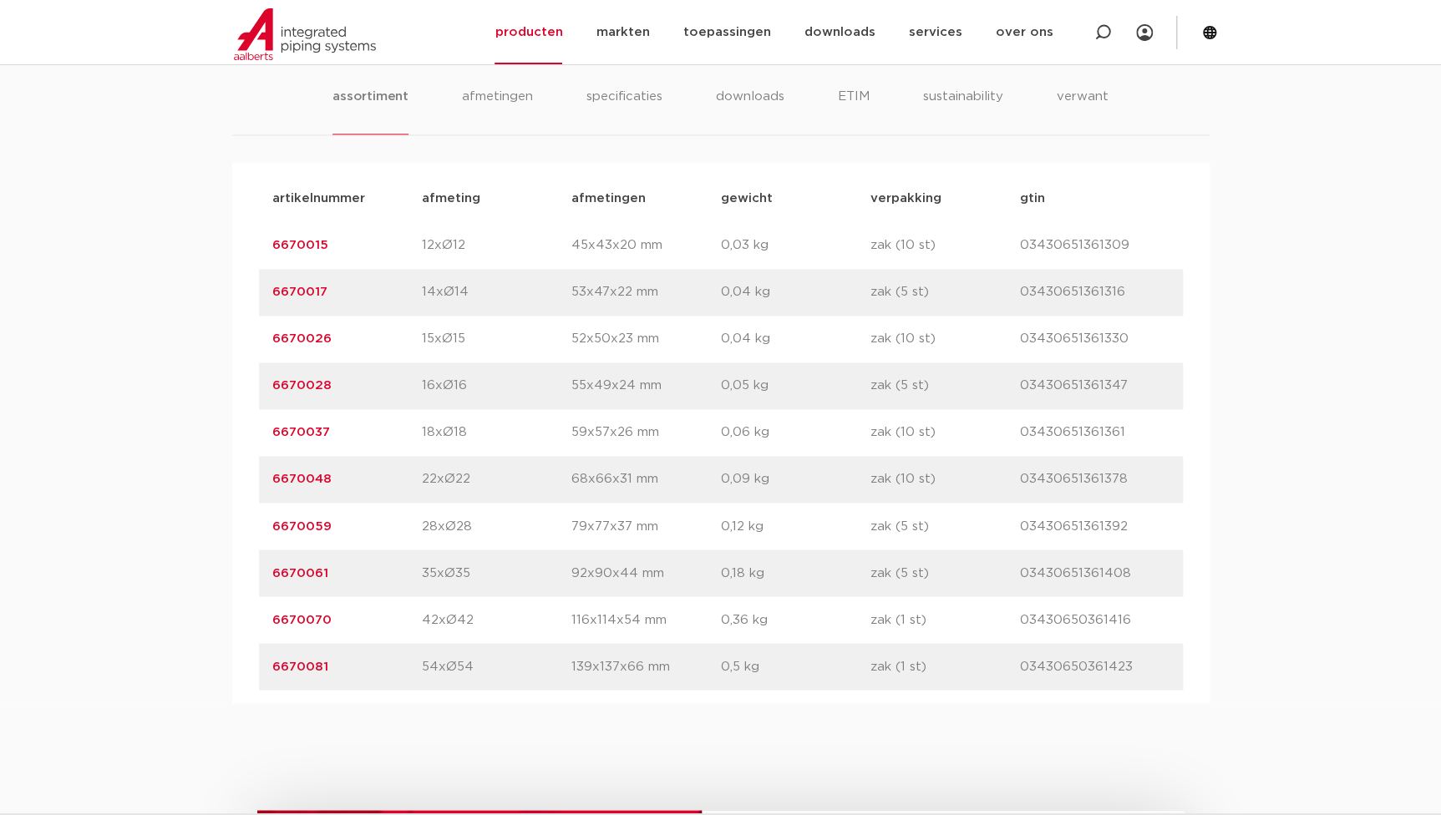
click at [185, 400] on div "assortiment [GEOGRAPHIC_DATA] specificaties downloads ETIM sustainability verwa…" at bounding box center [720, 368] width 1441 height 670
copy link "6670028"
drag, startPoint x: 335, startPoint y: 431, endPoint x: 235, endPoint y: 448, distance: 101.6
click at [235, 448] on div "artikelnummer afmeting [GEOGRAPHIC_DATA] gewicht verpakking gtin artikelnummer …" at bounding box center [720, 432] width 977 height 541
copy link "6670037"
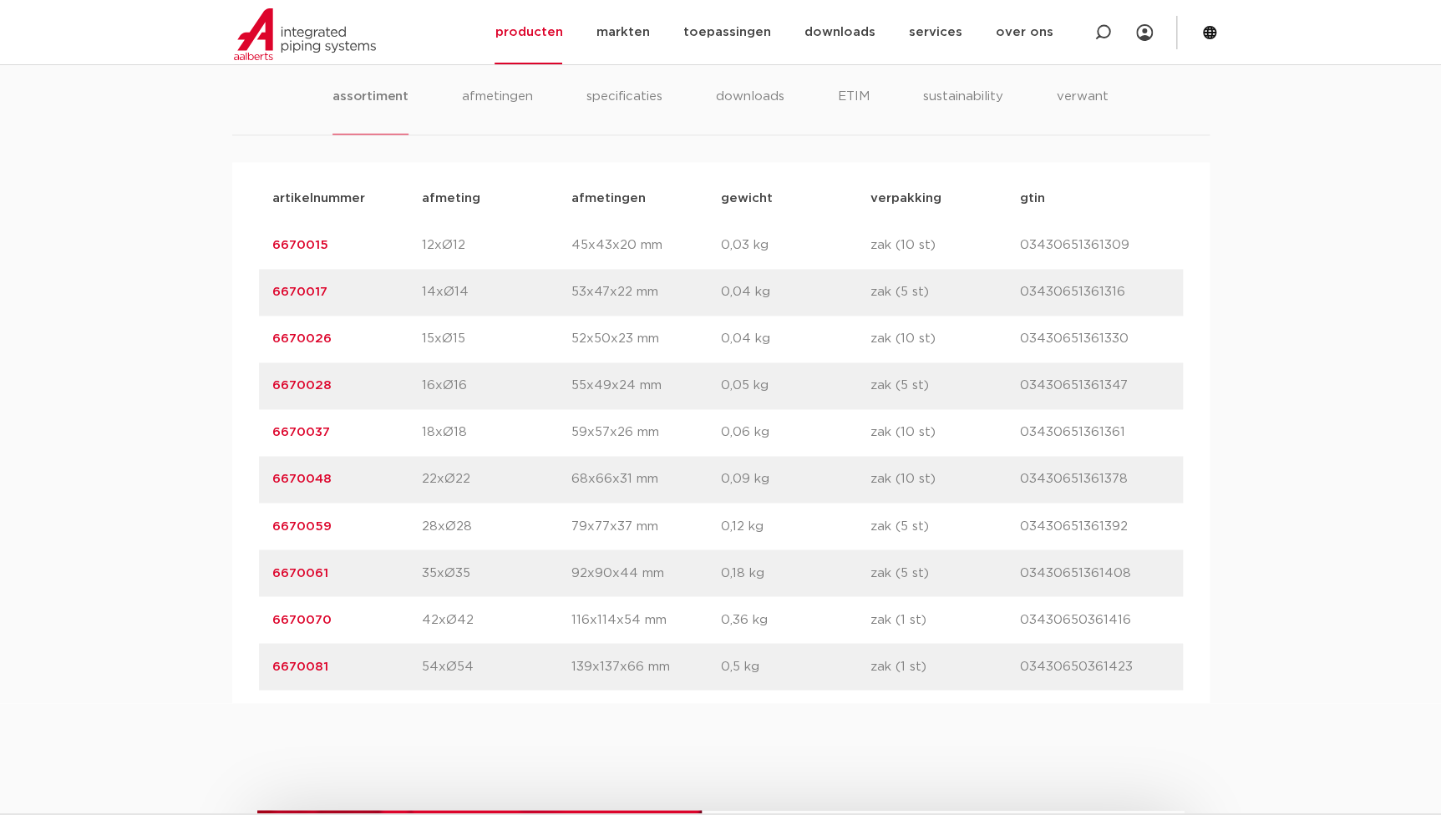
drag, startPoint x: 330, startPoint y: 490, endPoint x: 258, endPoint y: 486, distance: 72.0
click at [259, 486] on div "artikelnummer 6670048 afmeting 22xØ22 [GEOGRAPHIC_DATA] 68x66x31 mm gewicht 0,0…" at bounding box center [721, 479] width 924 height 47
copy link "6670048"
drag, startPoint x: 334, startPoint y: 525, endPoint x: 242, endPoint y: 531, distance: 92.1
click at [242, 531] on div "artikelnummer afmeting [GEOGRAPHIC_DATA] gewicht verpakking gtin artikelnummer …" at bounding box center [720, 432] width 977 height 541
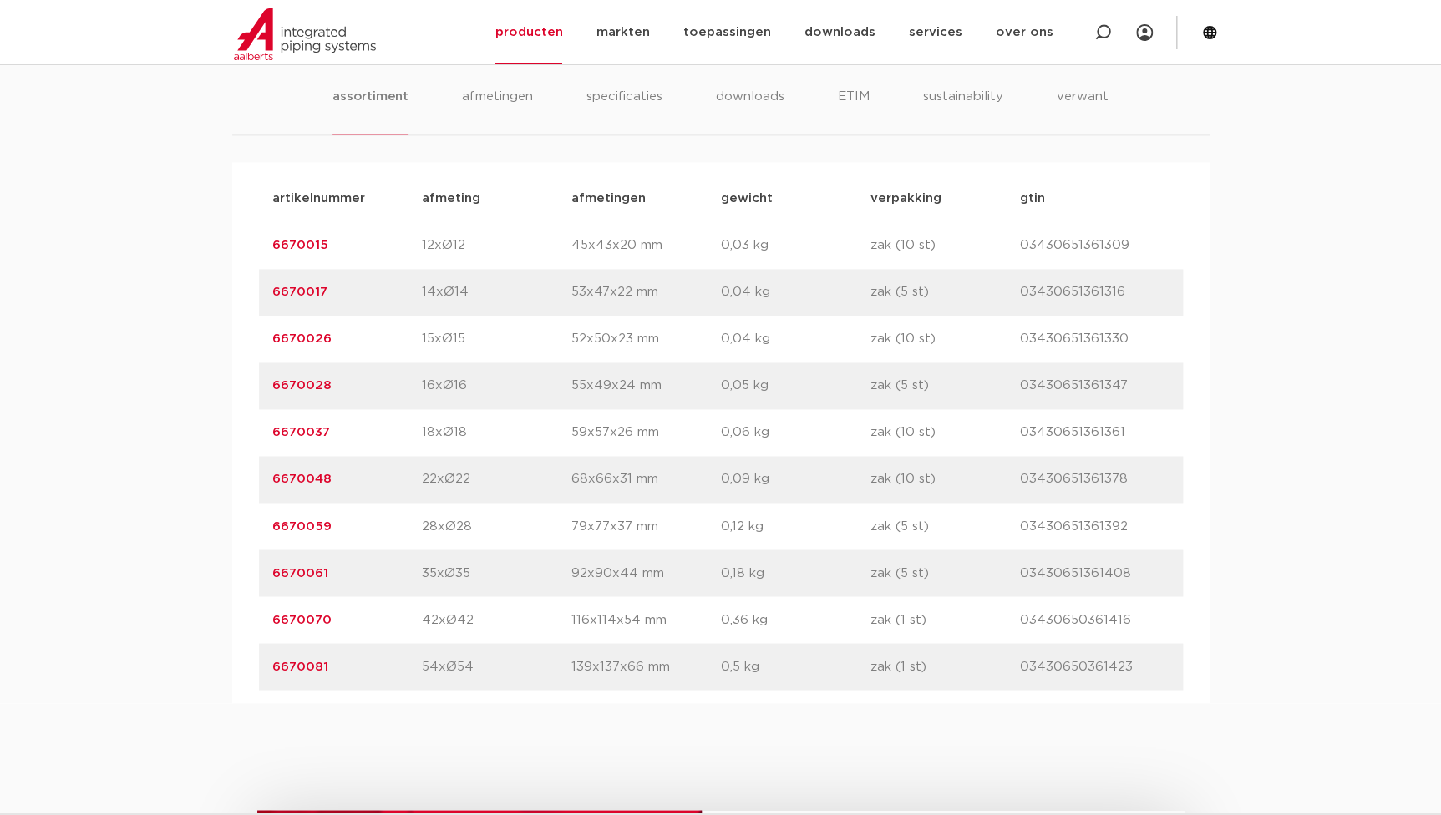
copy link "6670059"
drag, startPoint x: 353, startPoint y: 570, endPoint x: 233, endPoint y: 575, distance: 120.4
click at [233, 575] on div "artikelnummer afmeting [GEOGRAPHIC_DATA] gewicht verpakking gtin artikelnummer …" at bounding box center [720, 432] width 977 height 541
copy link "6670061"
drag, startPoint x: 332, startPoint y: 621, endPoint x: 250, endPoint y: 619, distance: 82.7
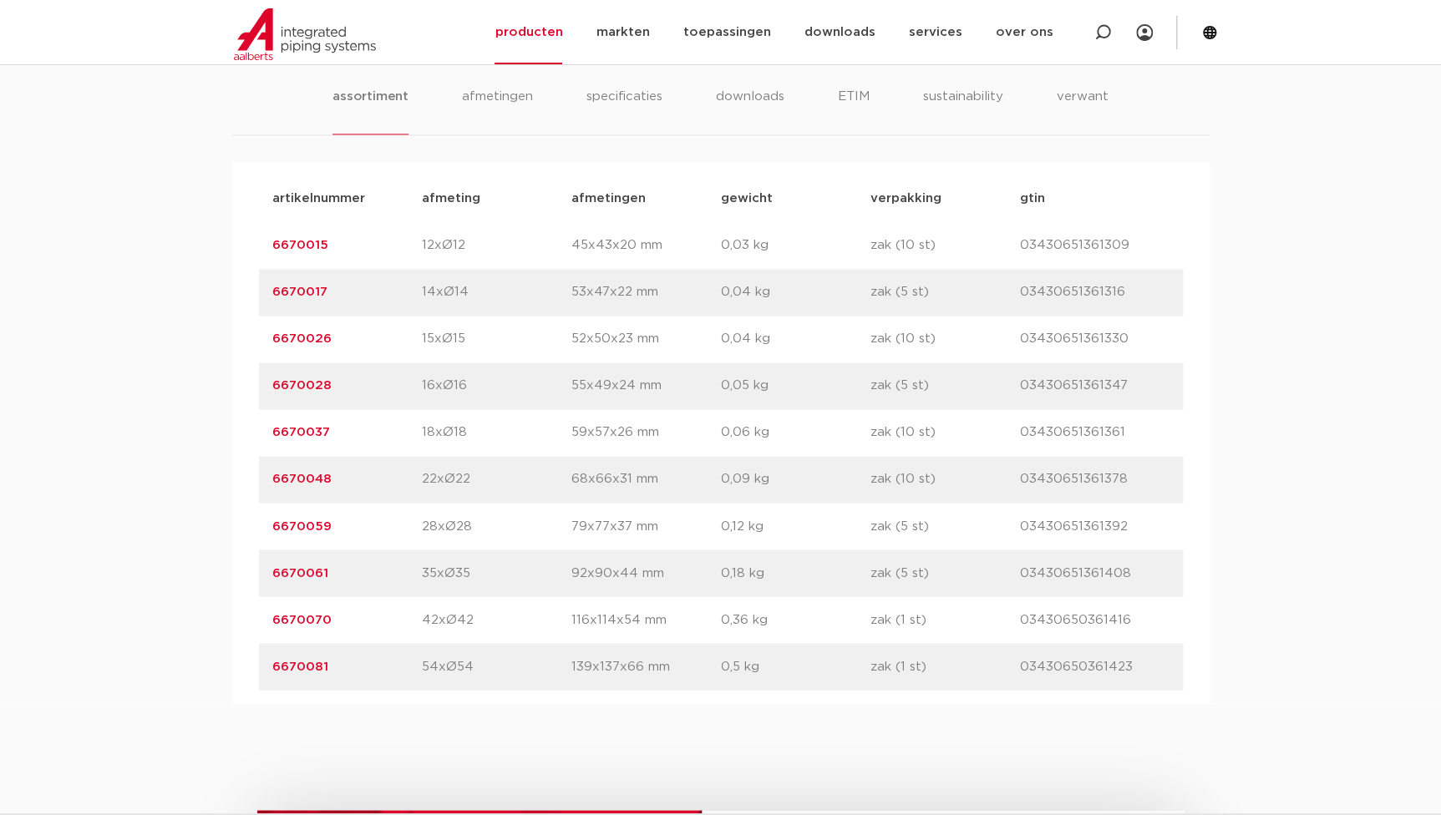
click at [250, 619] on div "artikelnummer afmeting [GEOGRAPHIC_DATA] gewicht verpakking gtin artikelnummer …" at bounding box center [720, 432] width 977 height 541
copy link "6670070"
drag, startPoint x: 331, startPoint y: 662, endPoint x: 230, endPoint y: 663, distance: 101.1
click at [230, 663] on div "assortiment [GEOGRAPHIC_DATA] specificaties downloads ETIM sustainability verwa…" at bounding box center [720, 368] width 1441 height 670
copy link "6670081"
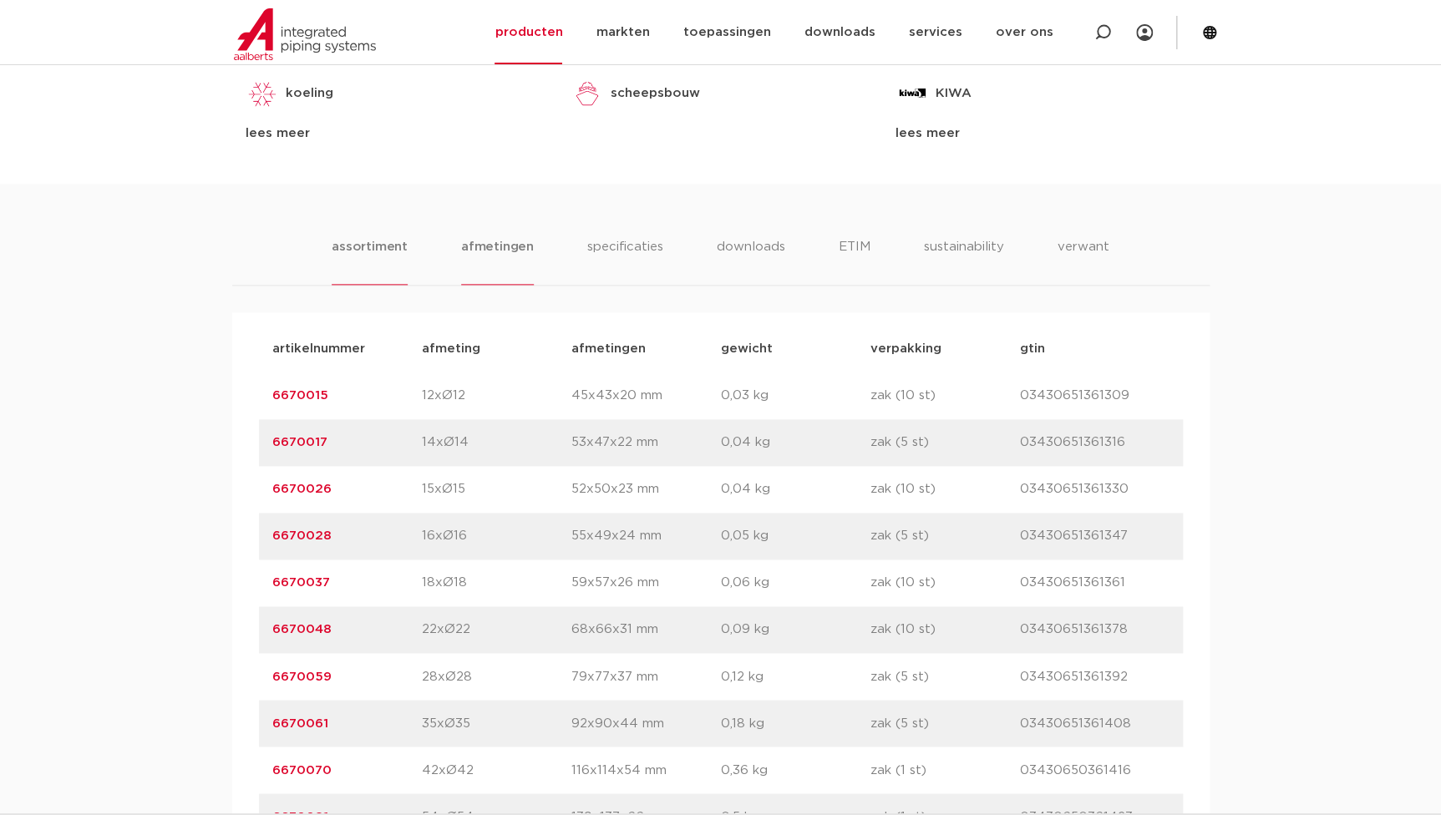
scroll to position [910, 0]
click at [491, 246] on li "afmetingen" at bounding box center [497, 263] width 73 height 48
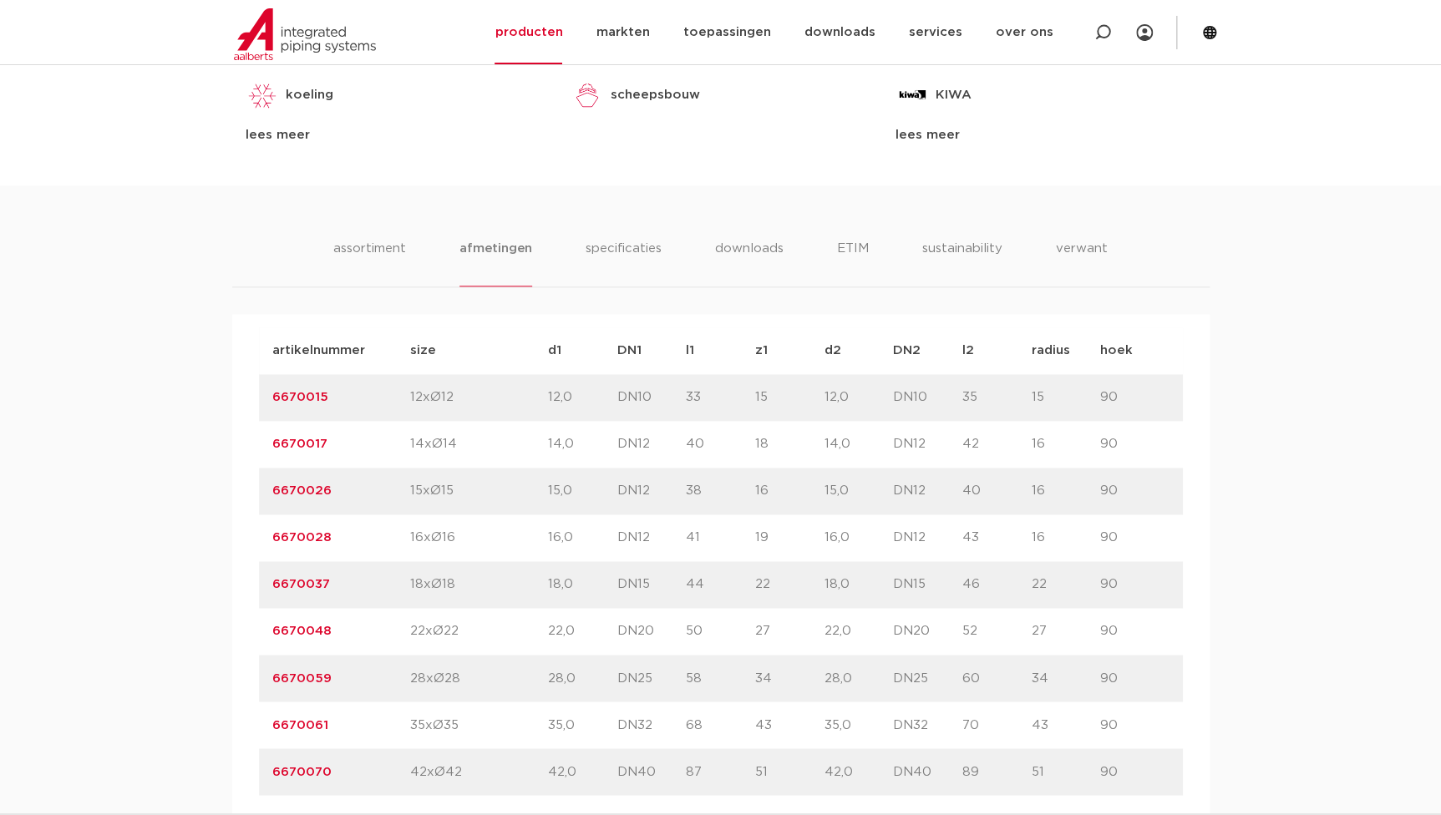
click at [1386, 475] on div "assortiment [GEOGRAPHIC_DATA] specificaties downloads ETIM sustainability verwa…" at bounding box center [720, 814] width 1441 height 1258
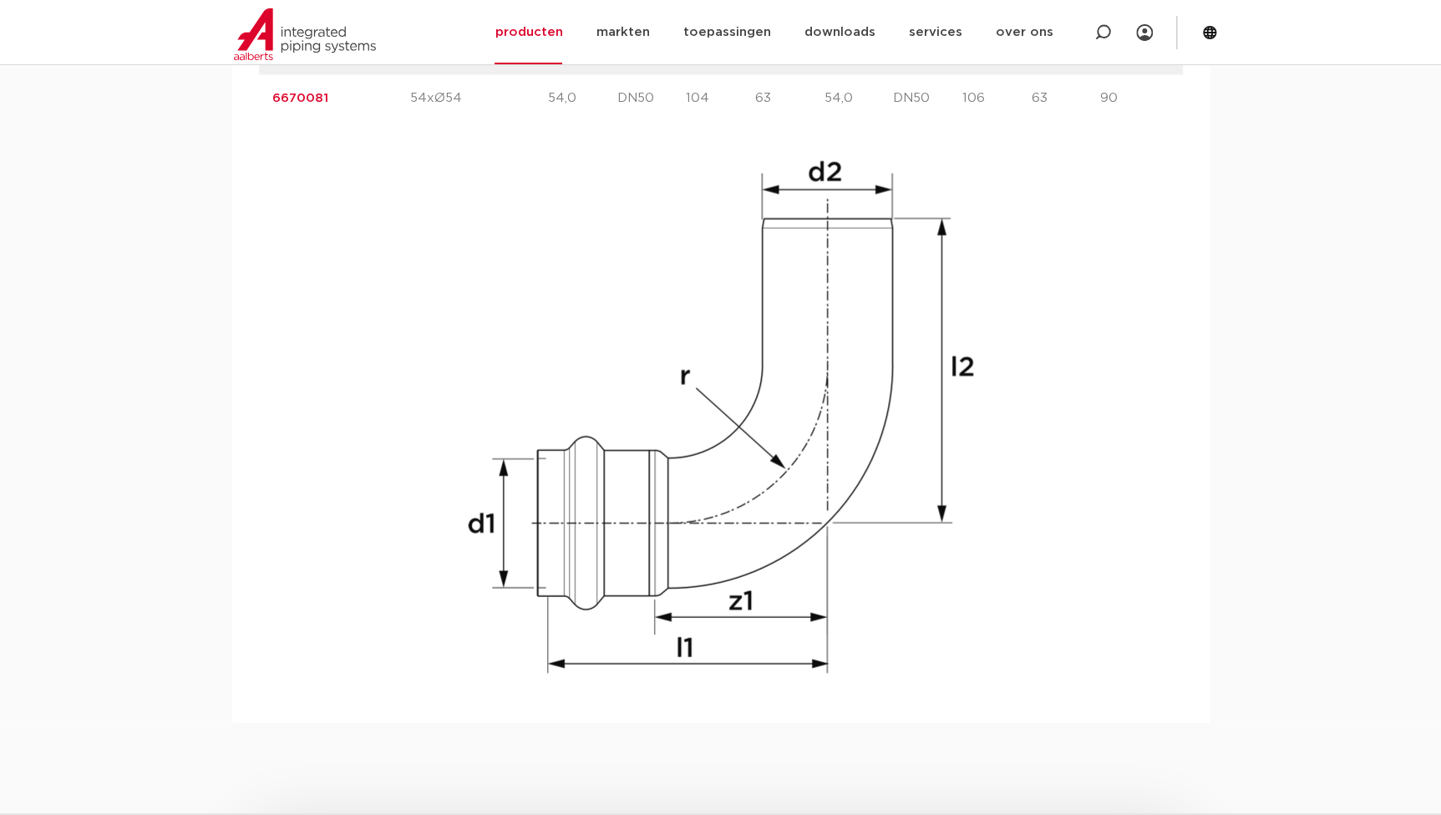
scroll to position [1594, 0]
